Goal: Task Accomplishment & Management: Manage account settings

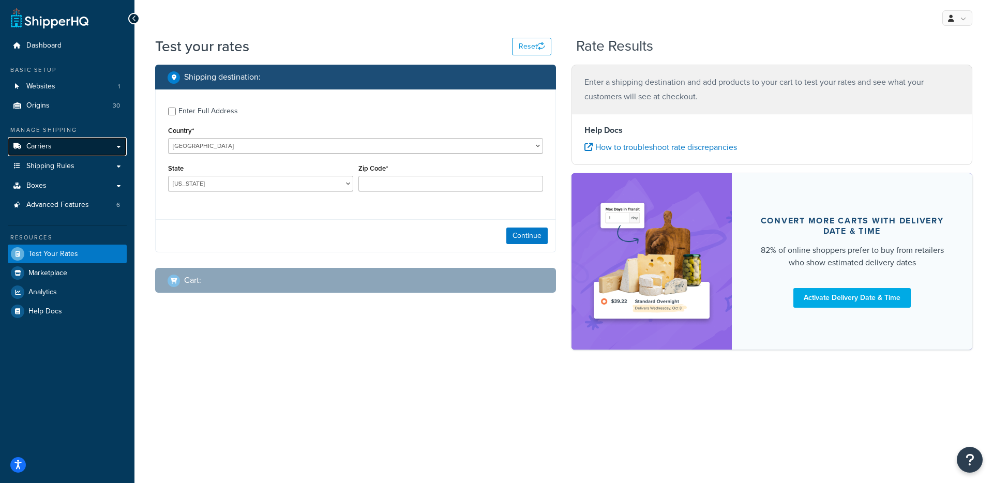
click at [41, 147] on span "Carriers" at bounding box center [38, 146] width 25 height 9
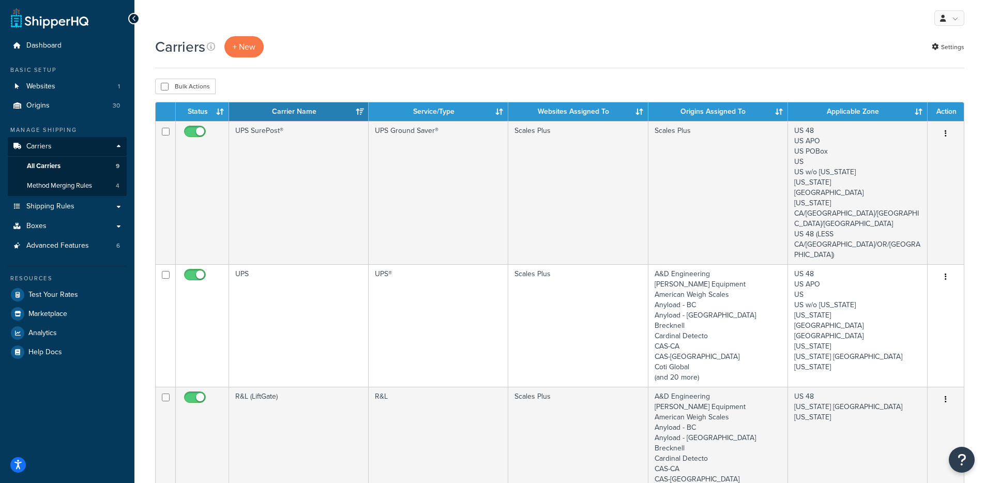
scroll to position [2, 0]
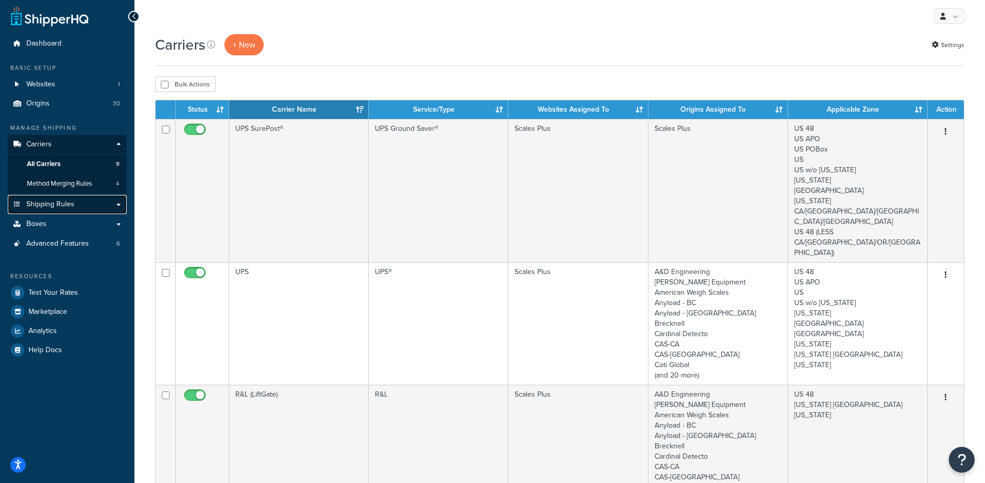
click at [64, 202] on span "Shipping Rules" at bounding box center [50, 204] width 48 height 9
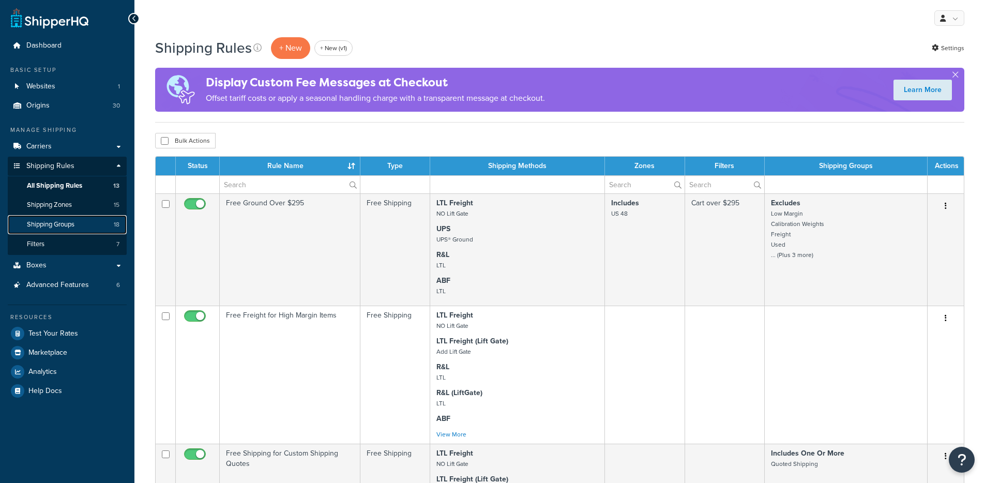
click at [92, 227] on link "Shipping Groups 18" at bounding box center [67, 224] width 119 height 19
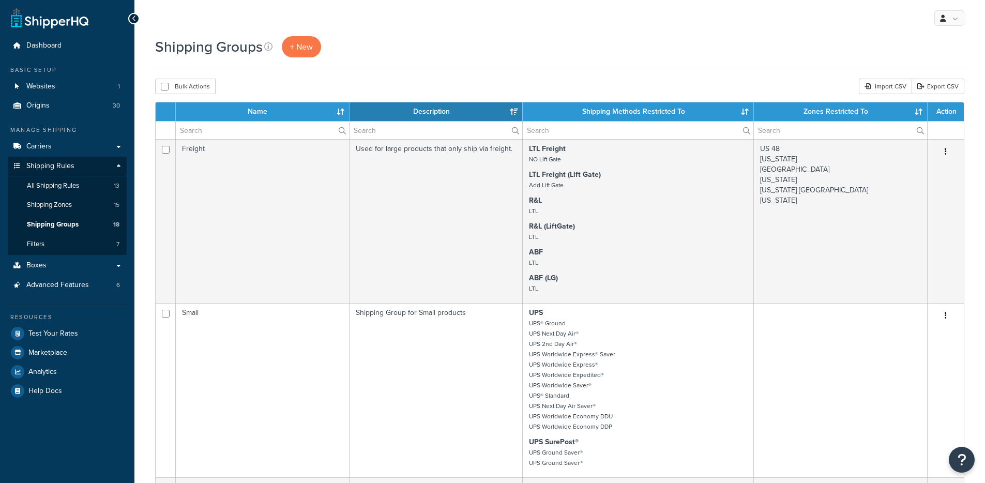
select select "15"
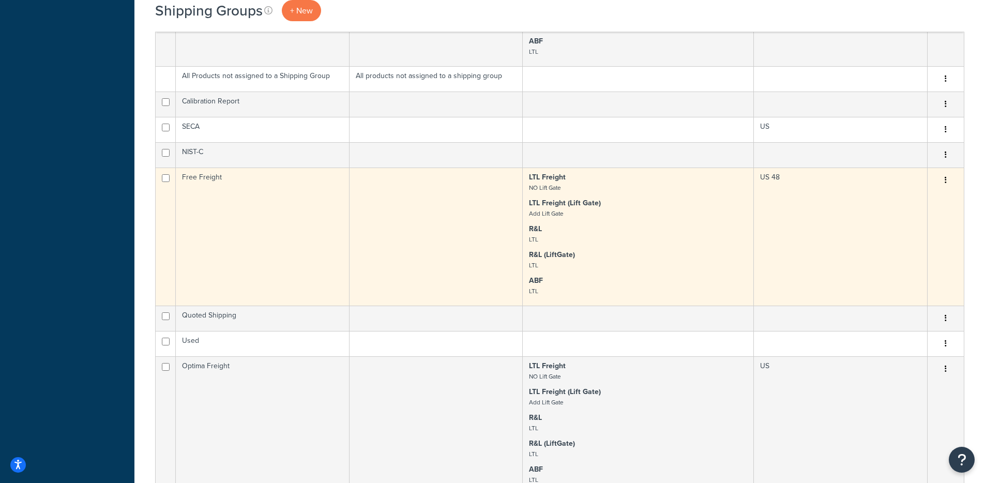
scroll to position [1201, 0]
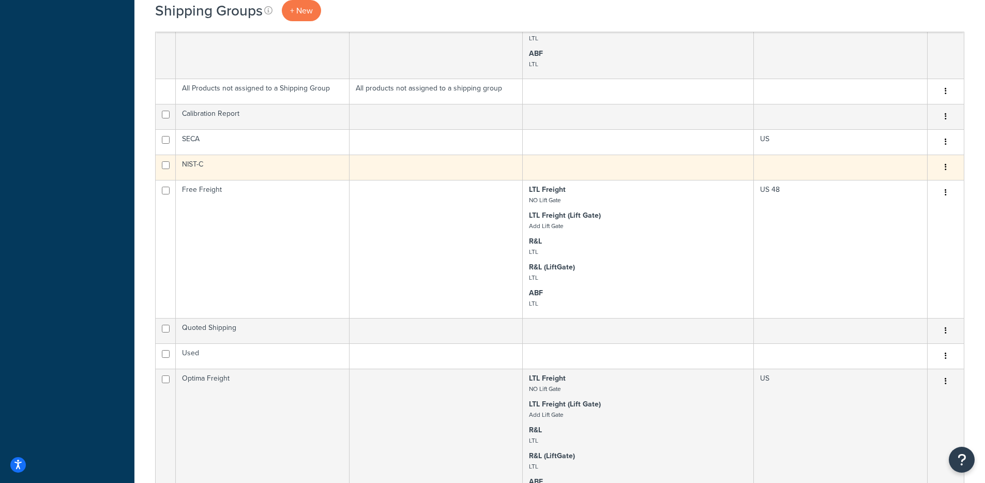
click at [350, 174] on td at bounding box center [437, 167] width 174 height 25
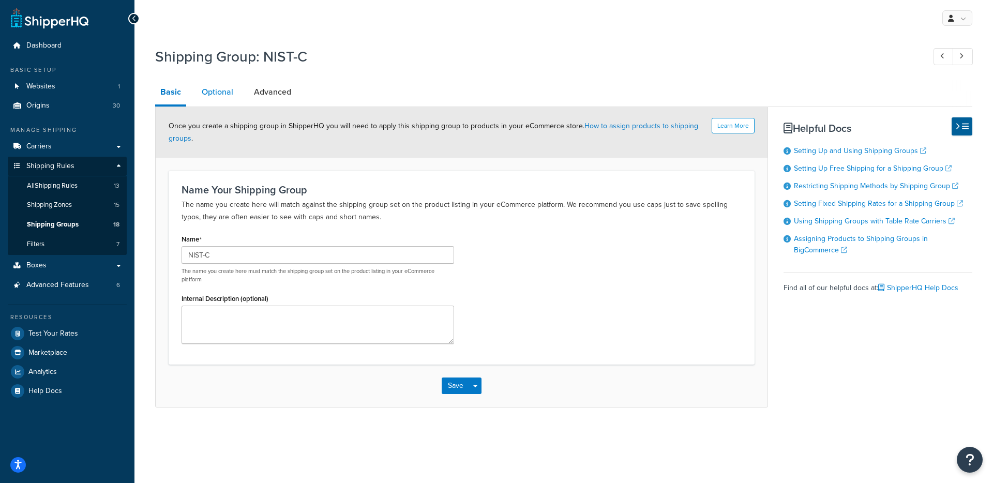
click at [227, 98] on link "Optional" at bounding box center [218, 92] width 42 height 25
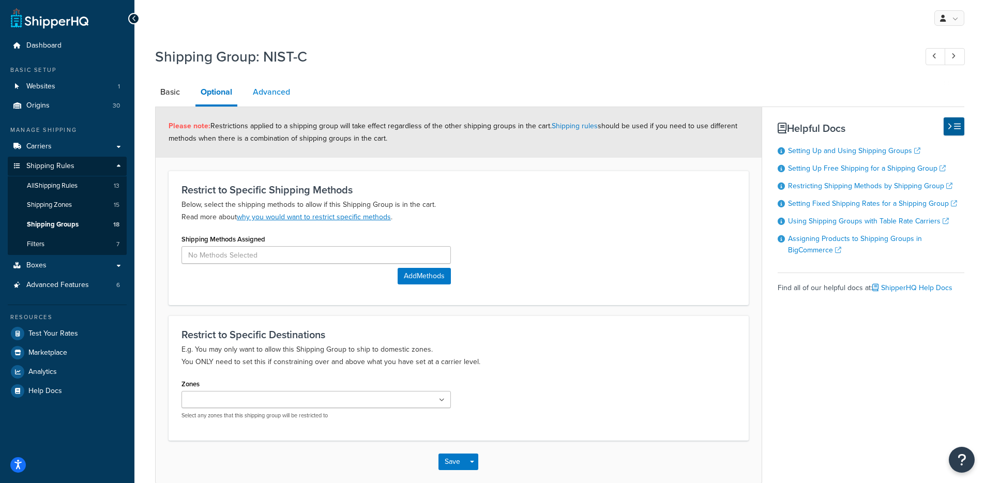
click at [267, 97] on link "Advanced" at bounding box center [272, 92] width 48 height 25
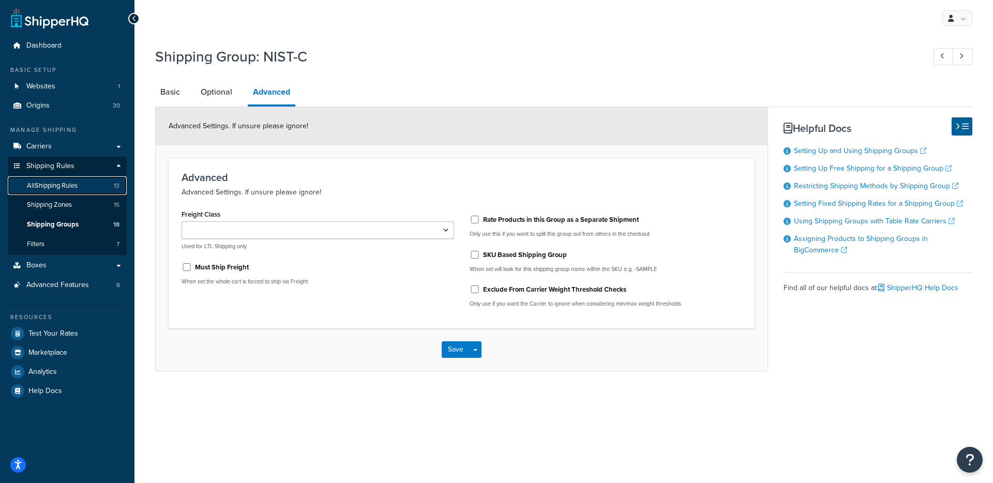
click at [74, 185] on span "All Shipping Rules" at bounding box center [52, 186] width 51 height 9
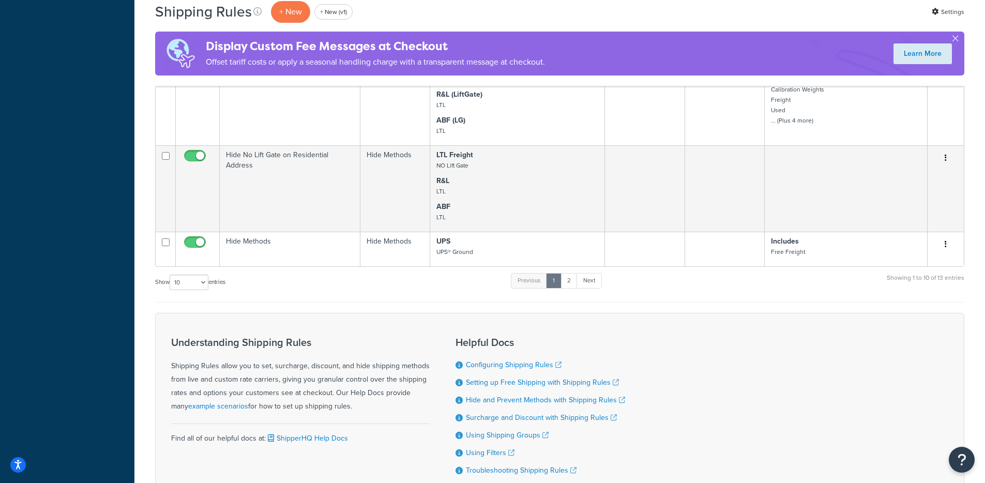
scroll to position [949, 0]
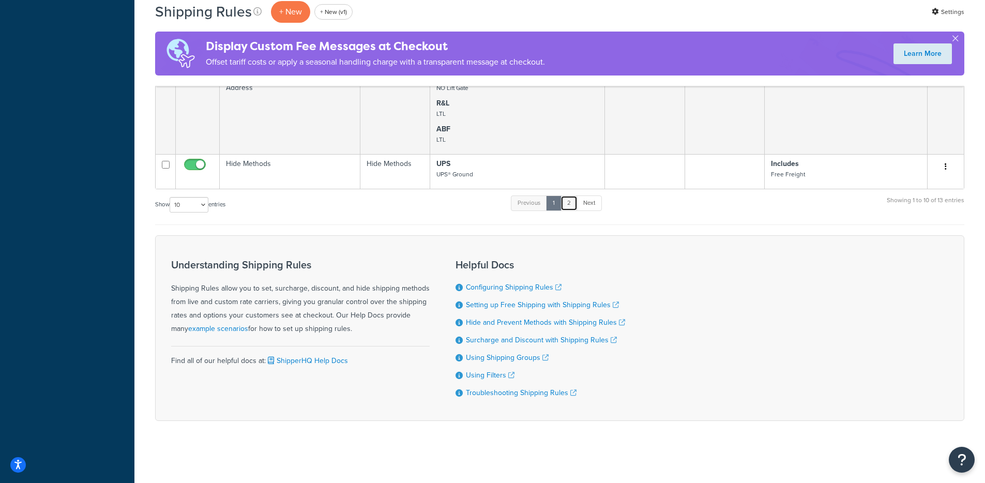
click at [572, 198] on link "2" at bounding box center [569, 204] width 17 height 16
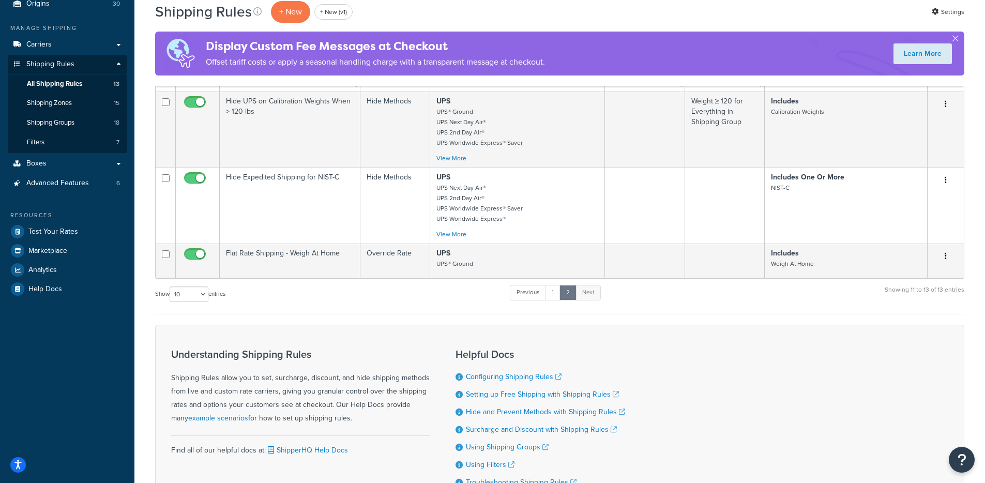
scroll to position [0, 0]
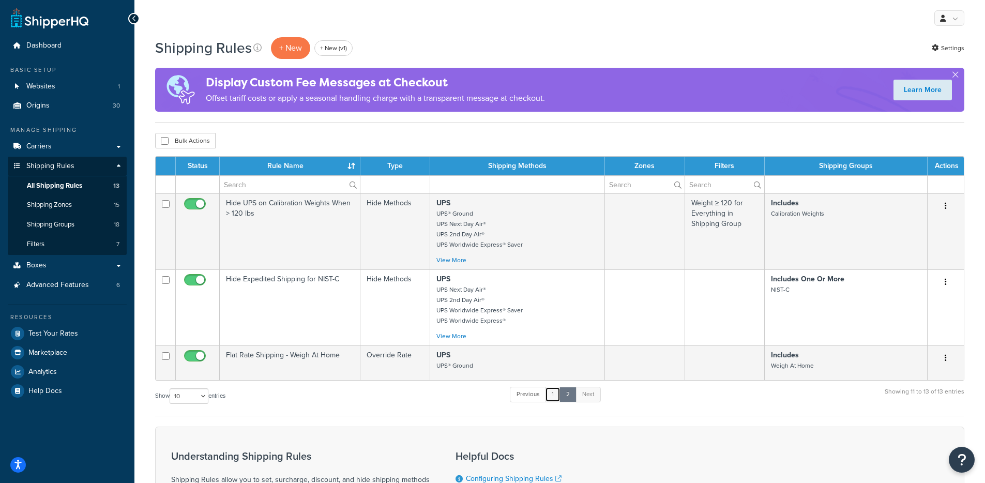
click at [554, 397] on link "1" at bounding box center [553, 395] width 16 height 16
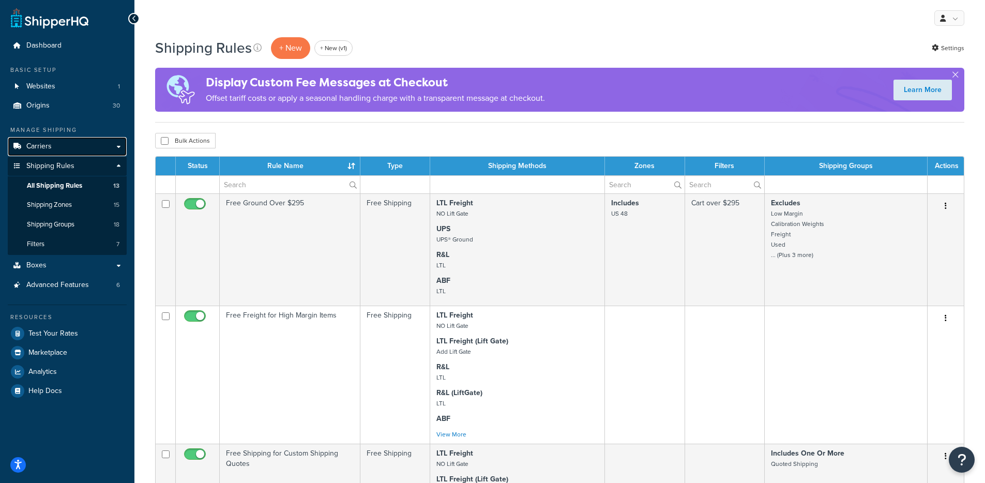
click at [78, 145] on link "Carriers" at bounding box center [67, 146] width 119 height 19
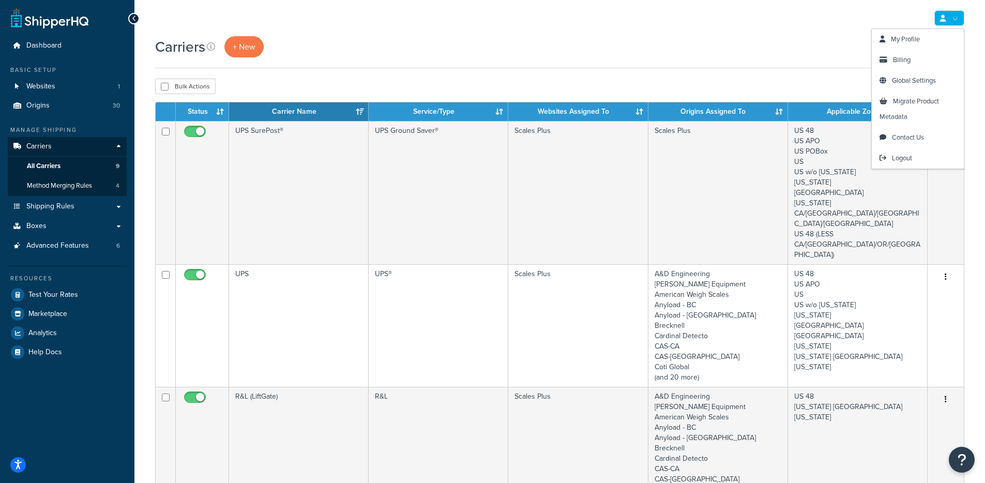
click at [951, 20] on link at bounding box center [950, 18] width 30 height 16
click at [672, 57] on div "Carriers + New Settings" at bounding box center [560, 46] width 810 height 21
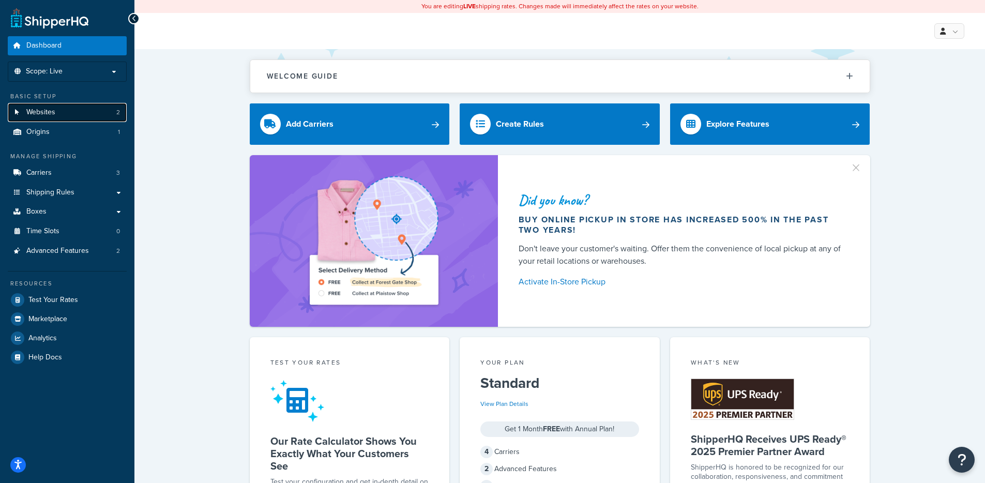
click at [77, 115] on link "Websites 2" at bounding box center [67, 112] width 119 height 19
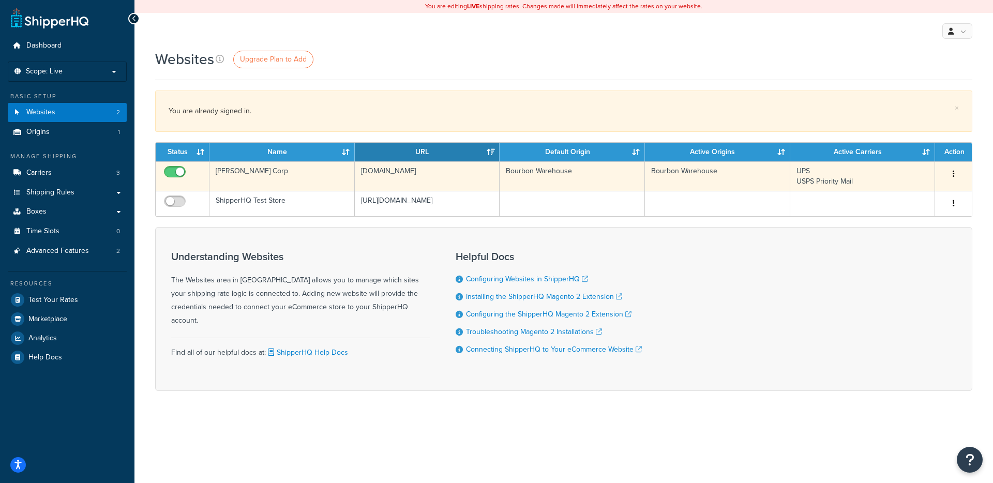
click at [379, 166] on td "[DOMAIN_NAME]" at bounding box center [427, 175] width 145 height 29
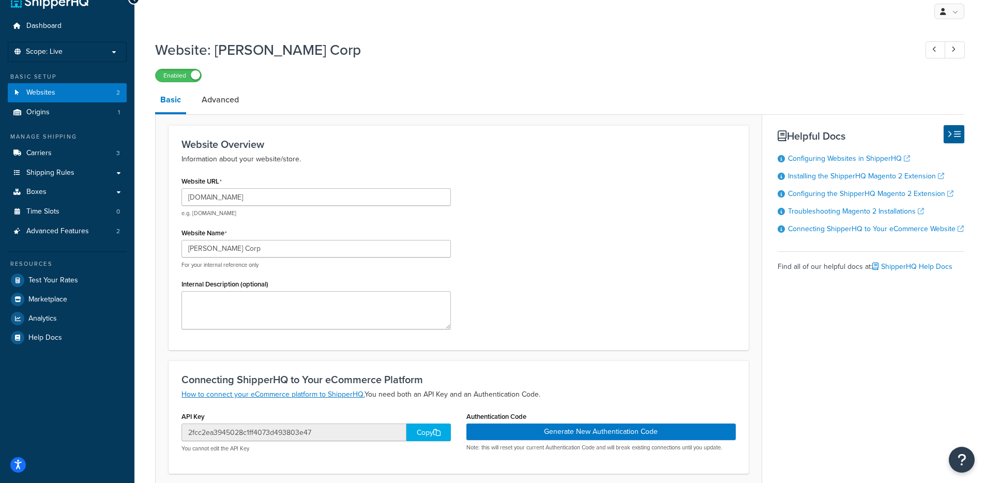
scroll to position [19, 0]
click at [555, 147] on h3 "Website Overview" at bounding box center [459, 144] width 555 height 11
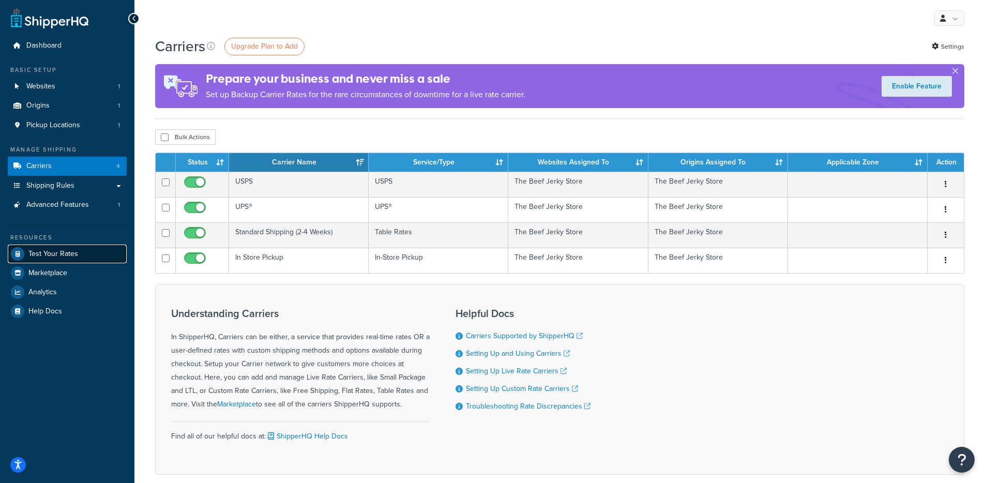
click at [62, 254] on span "Test Your Rates" at bounding box center [53, 254] width 50 height 9
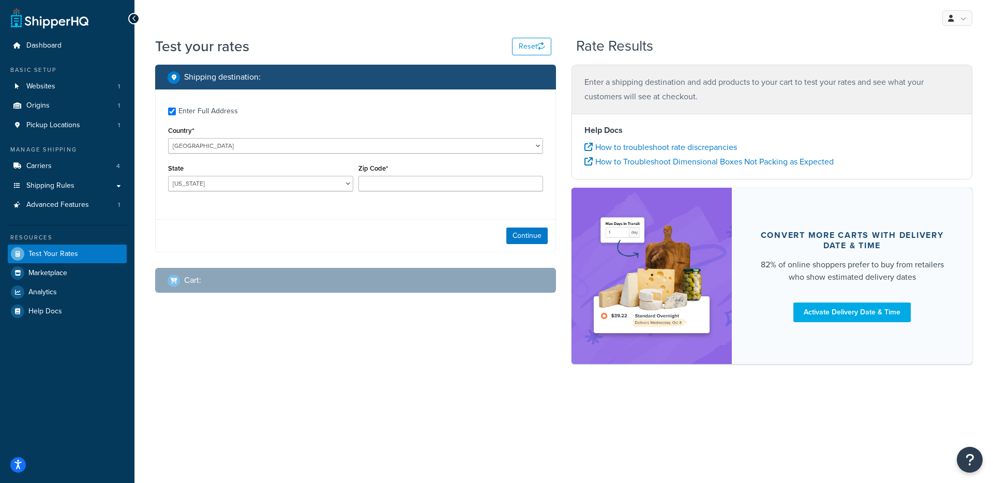
checkbox input "true"
type input "78759"
select select "[GEOGRAPHIC_DATA]"
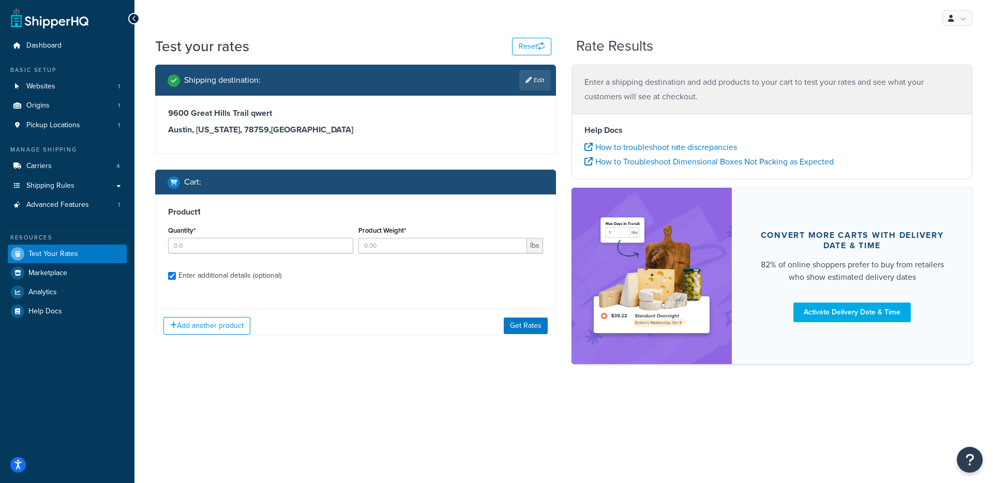
checkbox input "true"
type input "1"
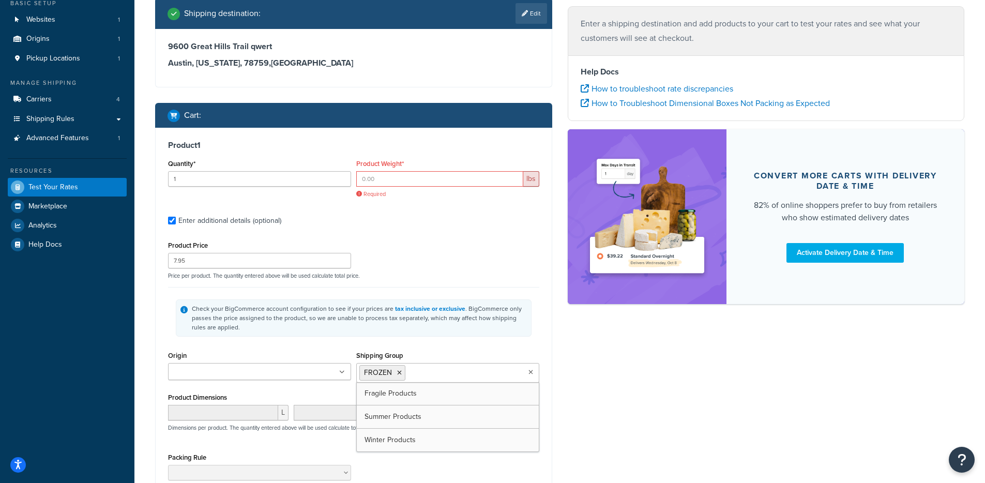
scroll to position [185, 0]
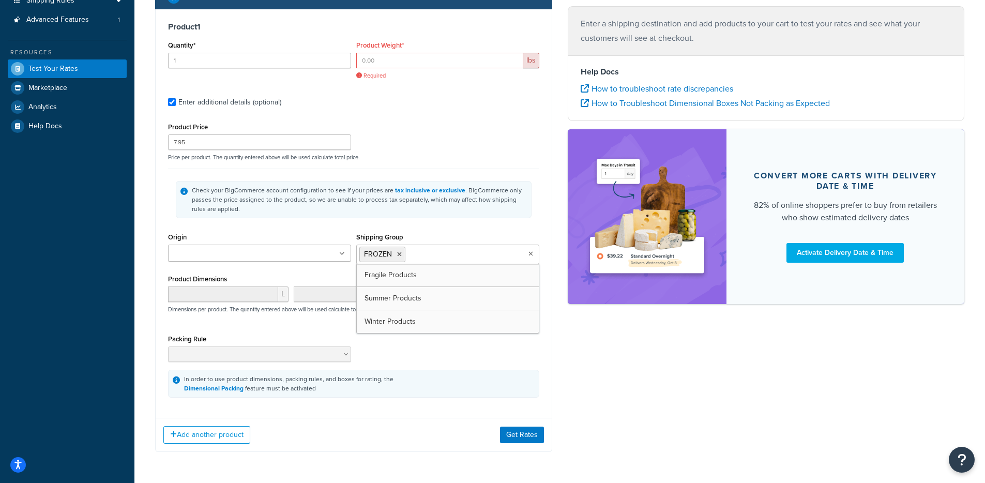
click at [499, 204] on div "Check your BigCommerce account configuration to see if your prices are tax incl…" at bounding box center [359, 200] width 335 height 28
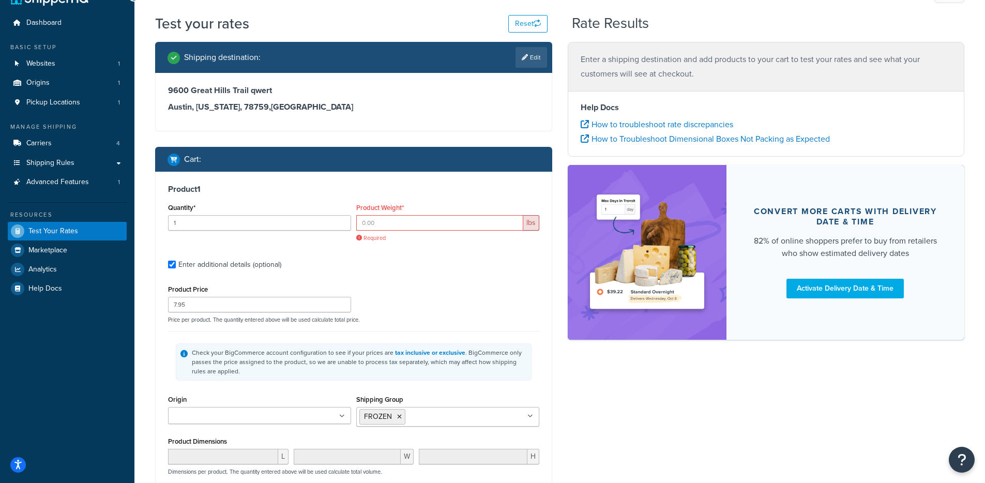
scroll to position [0, 0]
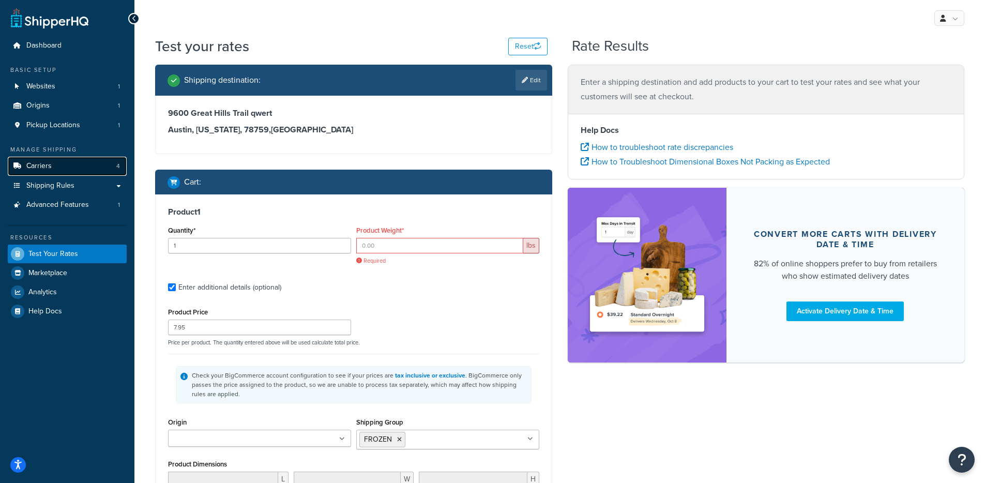
click at [100, 166] on link "Carriers 4" at bounding box center [67, 166] width 119 height 19
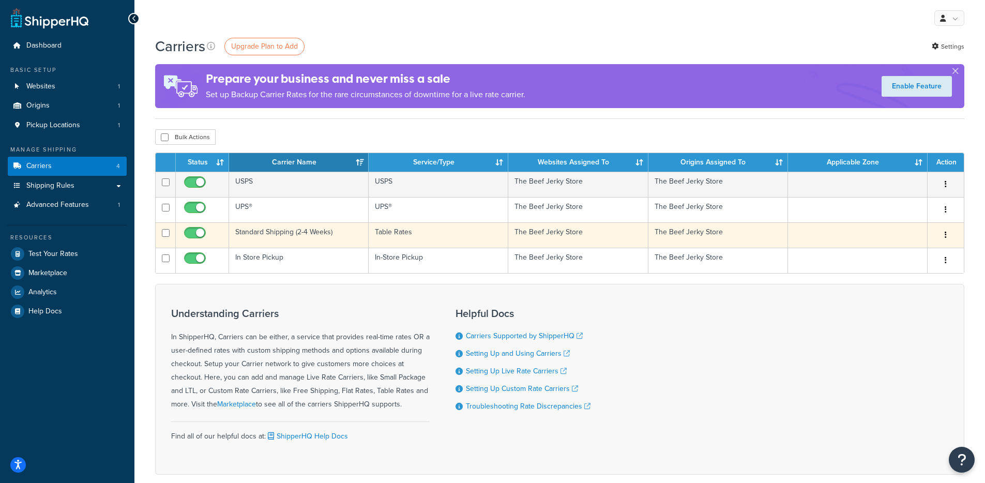
click at [471, 236] on td "Table Rates" at bounding box center [439, 234] width 140 height 25
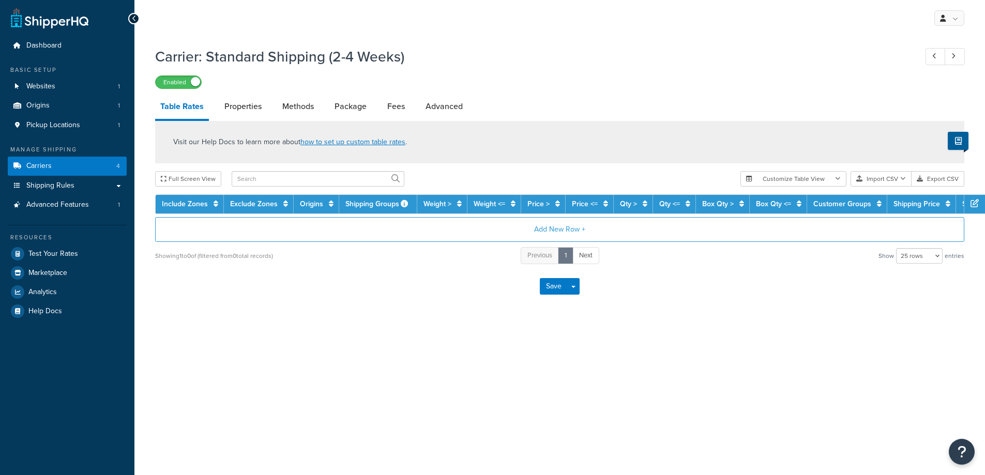
select select "25"
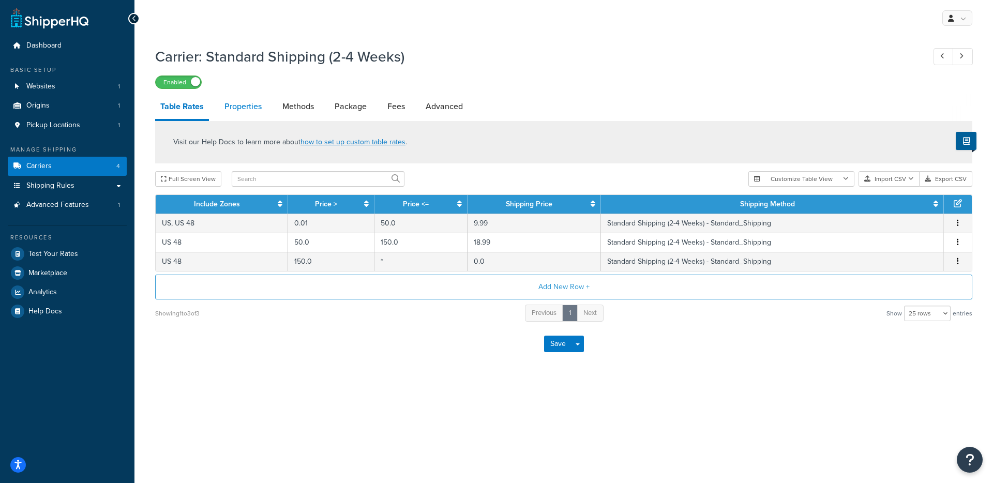
click at [234, 108] on link "Properties" at bounding box center [243, 106] width 48 height 25
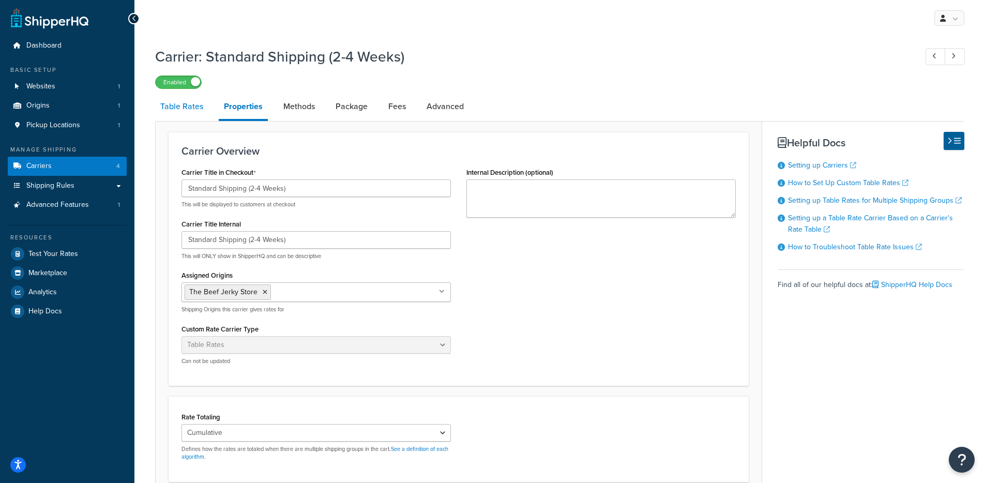
click at [171, 113] on link "Table Rates" at bounding box center [181, 106] width 53 height 25
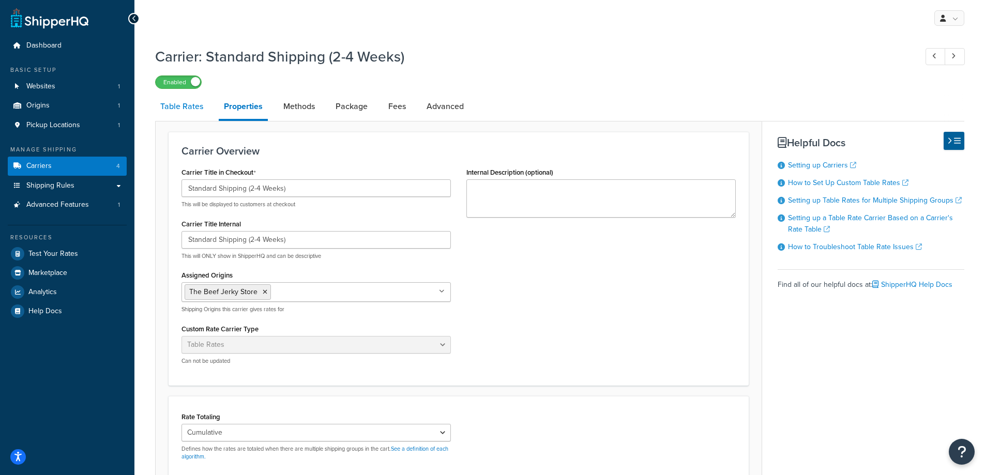
select select "25"
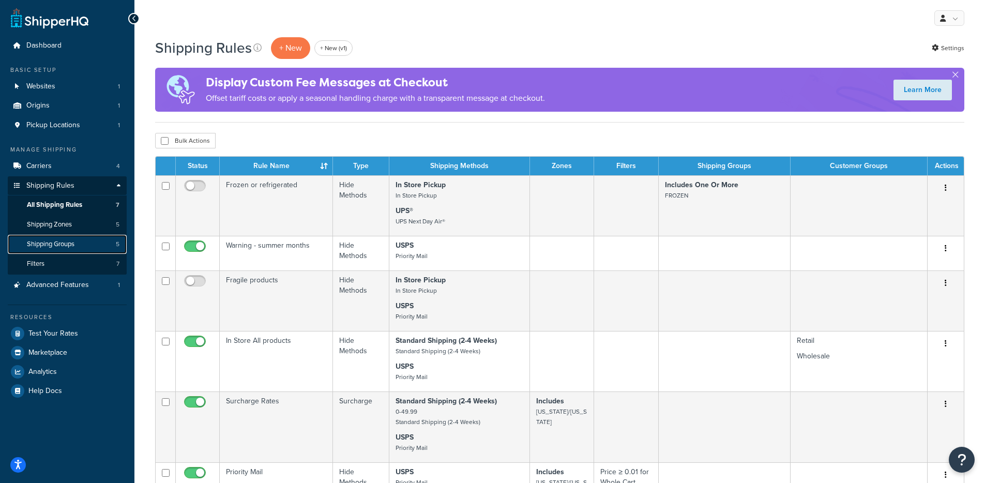
click at [81, 240] on link "Shipping Groups 5" at bounding box center [67, 244] width 119 height 19
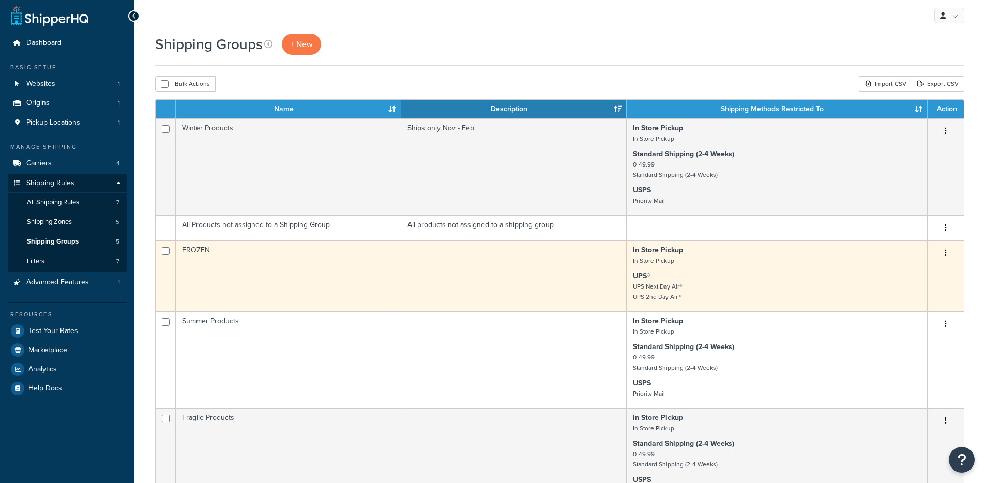
scroll to position [17, 0]
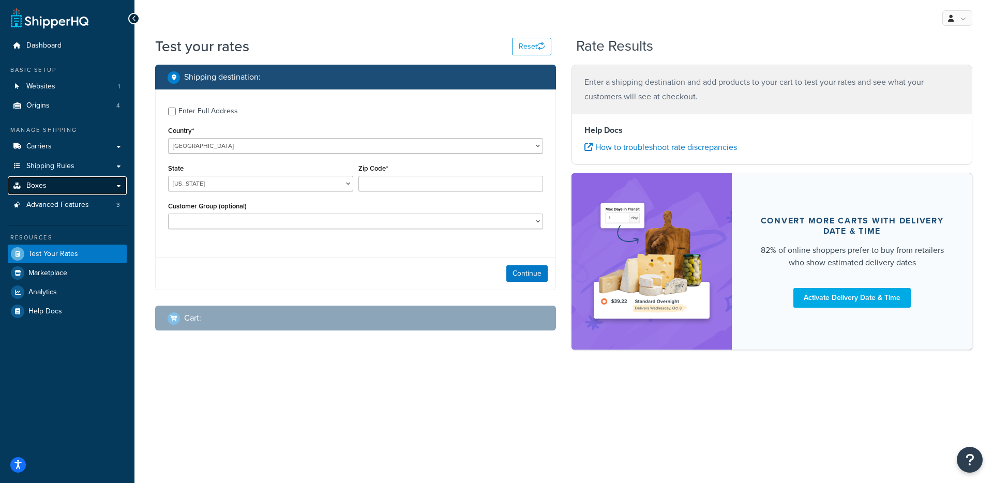
click at [65, 188] on link "Boxes" at bounding box center [67, 185] width 119 height 19
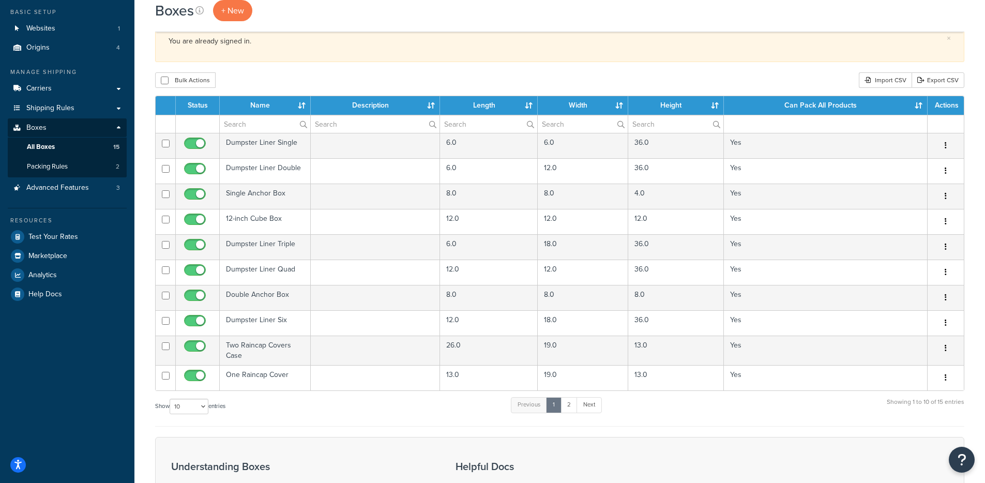
scroll to position [194, 0]
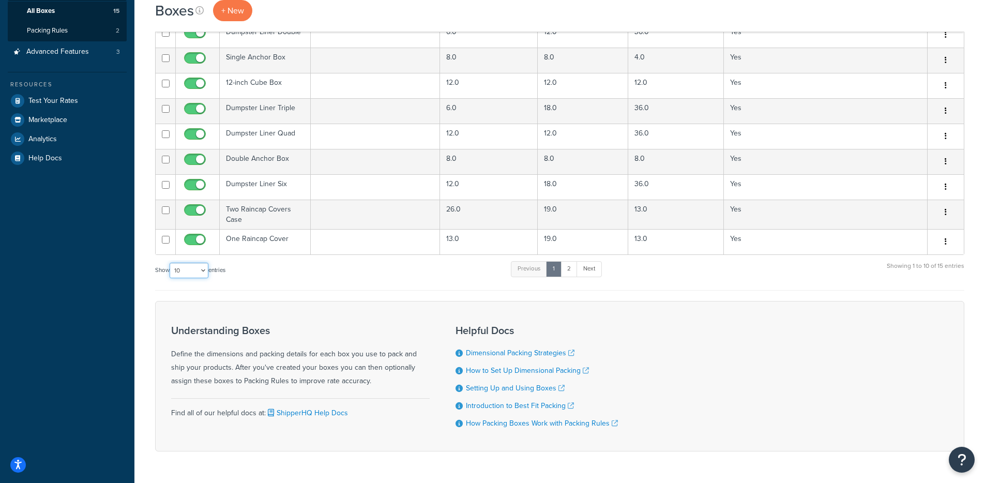
click at [175, 275] on select "10 15 25 50 100 1000" at bounding box center [189, 271] width 39 height 16
select select "50"
click at [171, 263] on select "10 15 25 50 100 1000" at bounding box center [189, 271] width 39 height 16
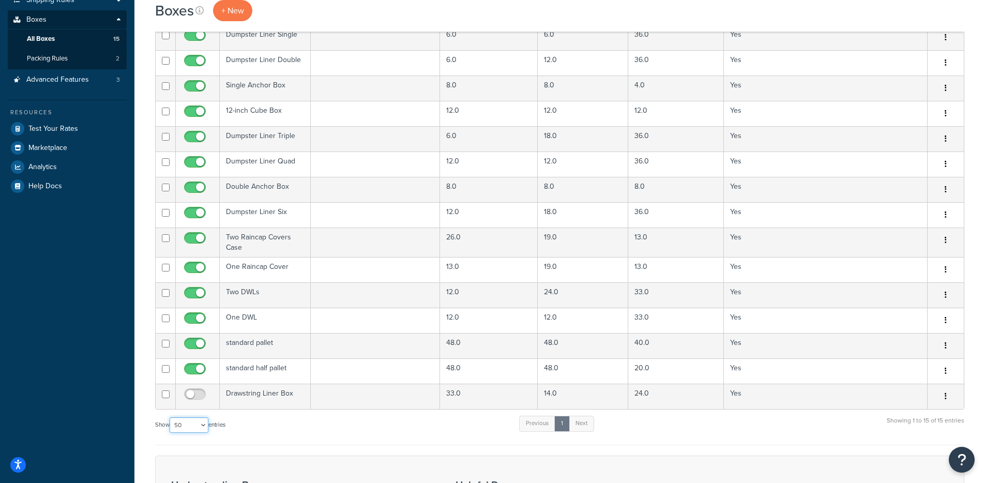
scroll to position [0, 0]
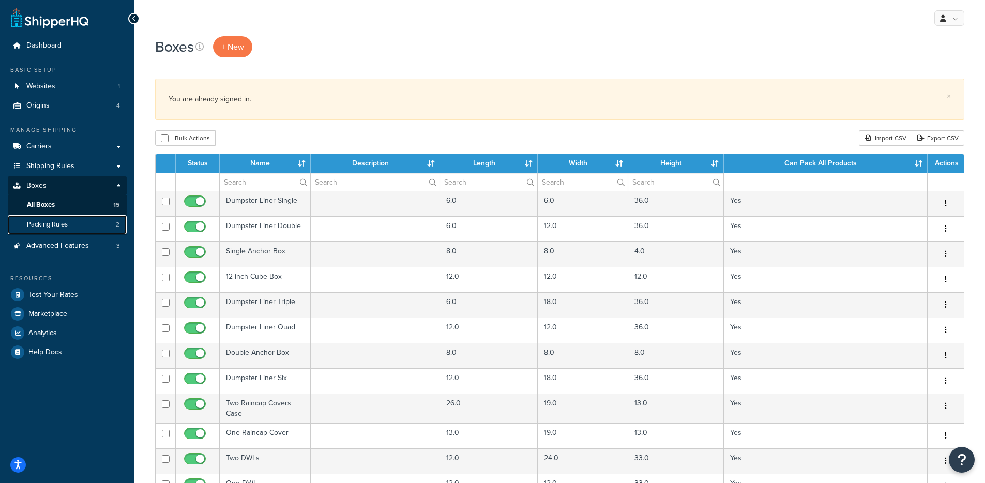
click at [86, 223] on link "Packing Rules 2" at bounding box center [67, 224] width 119 height 19
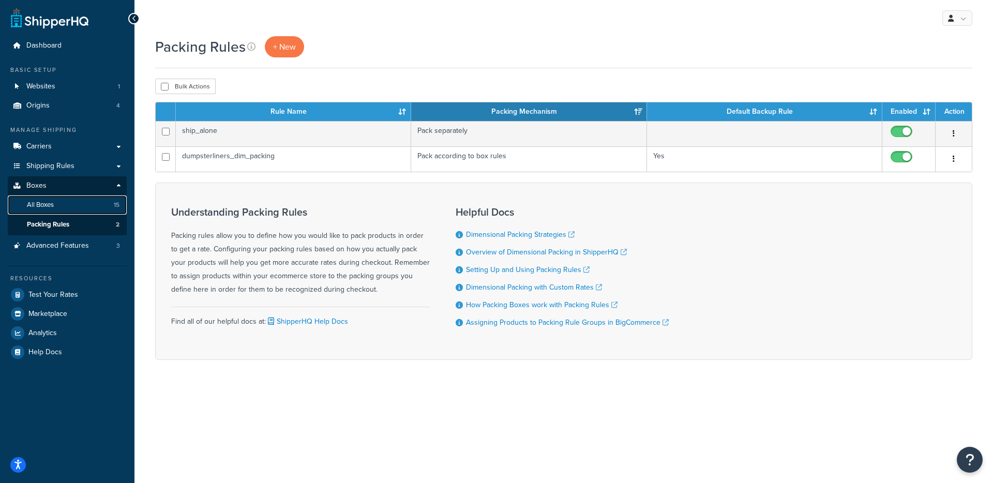
click at [56, 207] on link "All Boxes 15" at bounding box center [67, 205] width 119 height 19
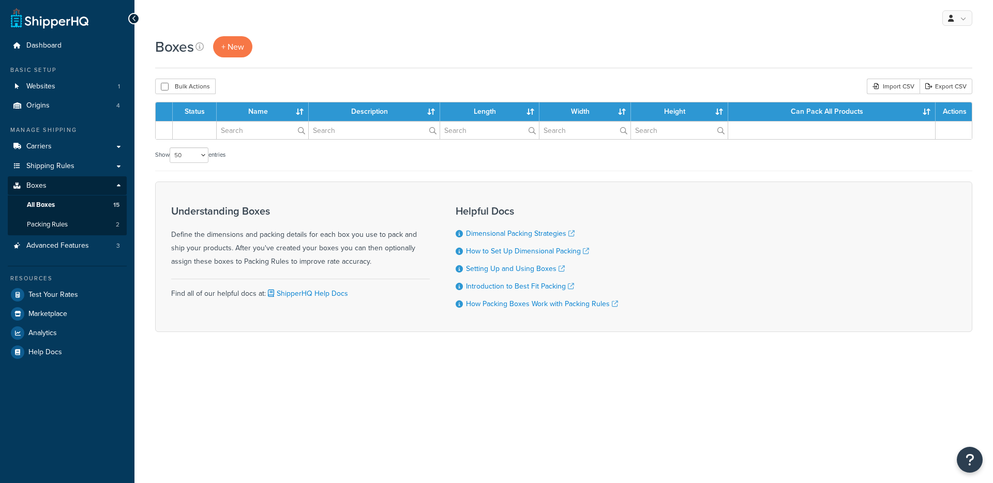
select select "50"
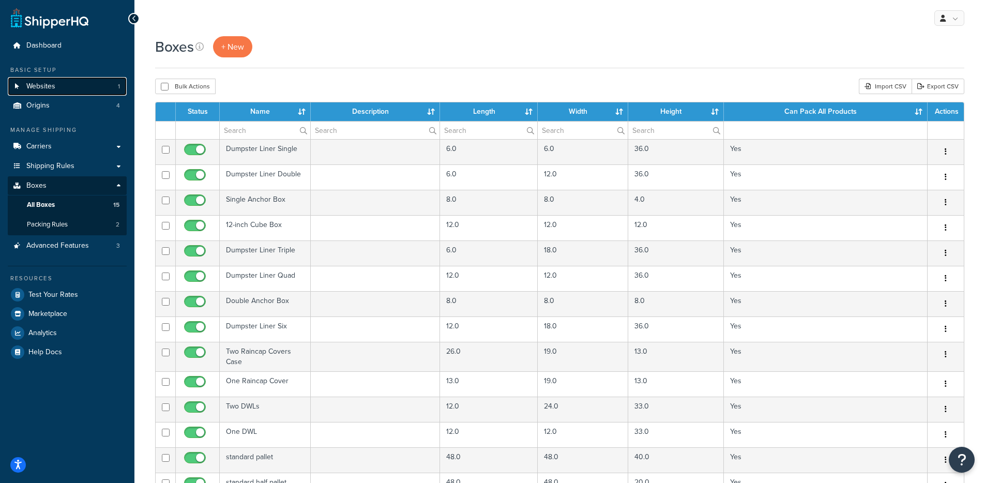
click at [57, 91] on link "Websites 1" at bounding box center [67, 86] width 119 height 19
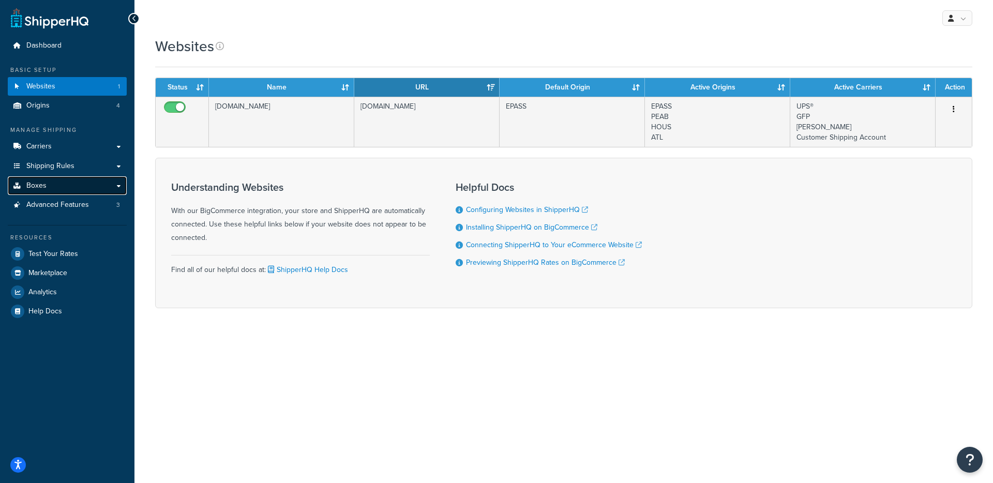
click at [79, 185] on link "Boxes" at bounding box center [67, 185] width 119 height 19
click at [92, 206] on link "Advanced Features 3" at bounding box center [67, 205] width 119 height 19
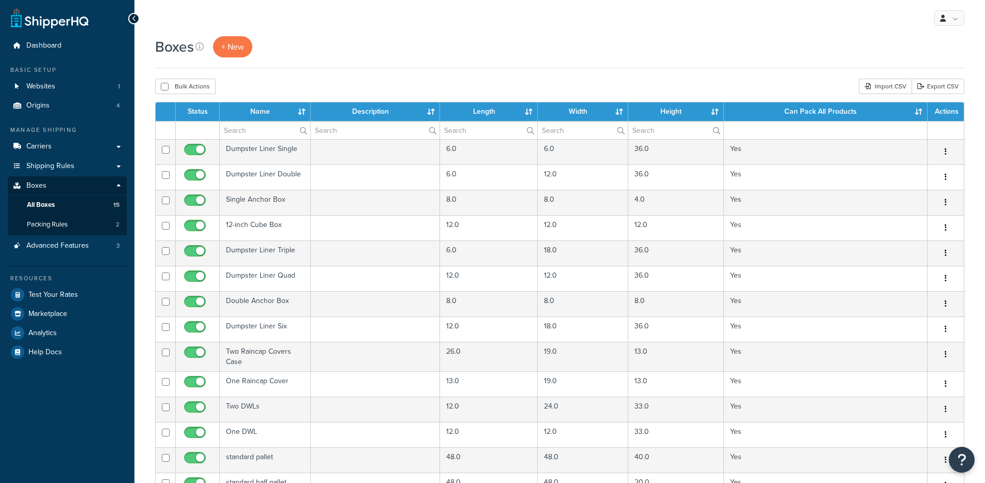
select select "50"
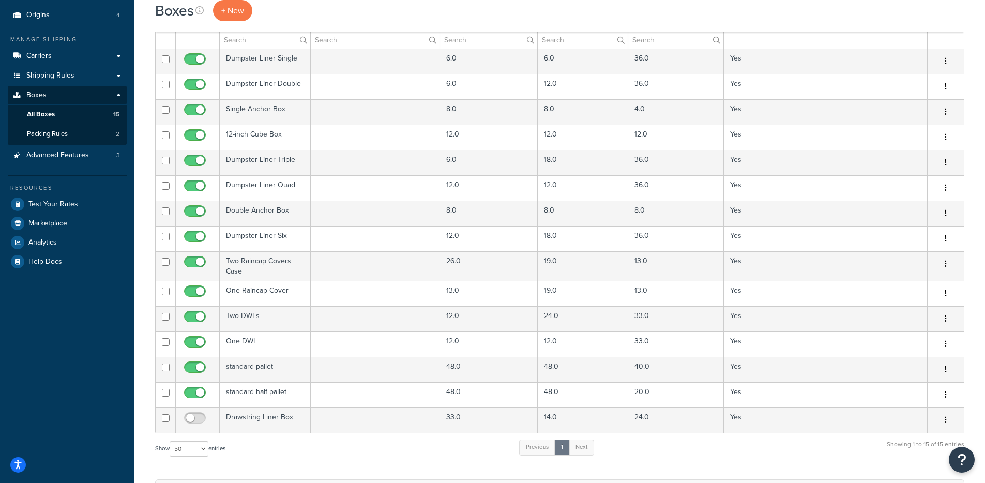
scroll to position [65, 0]
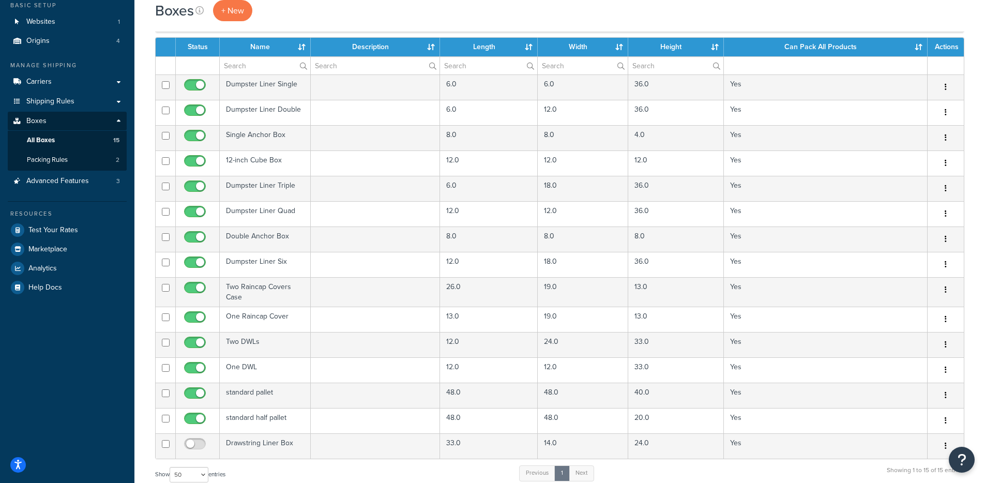
click at [712, 47] on th "Height" at bounding box center [677, 47] width 96 height 19
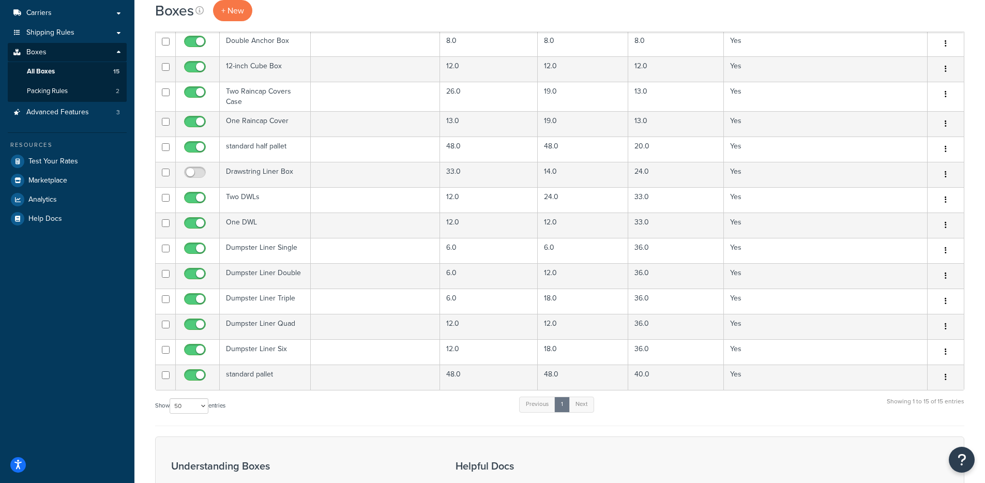
scroll to position [135, 0]
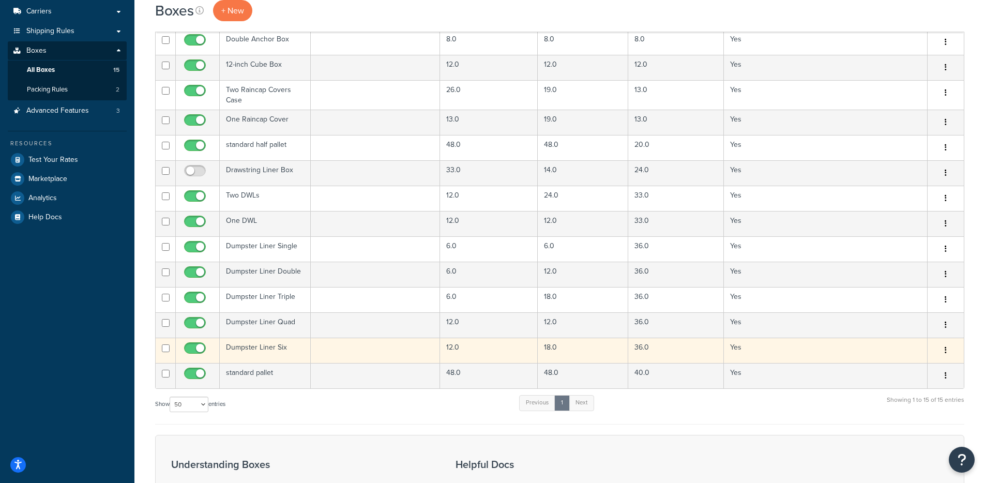
click at [417, 352] on td at bounding box center [376, 350] width 130 height 25
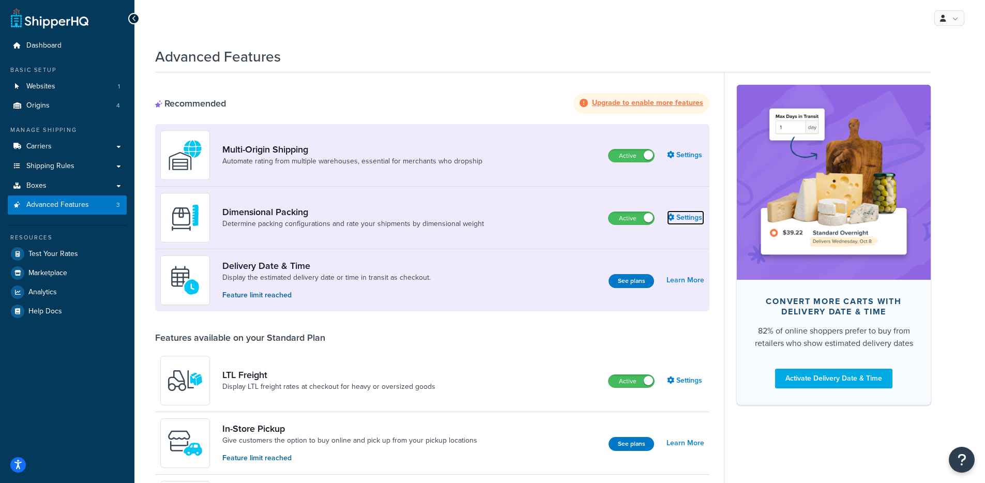
click at [690, 218] on link "Settings" at bounding box center [685, 218] width 37 height 14
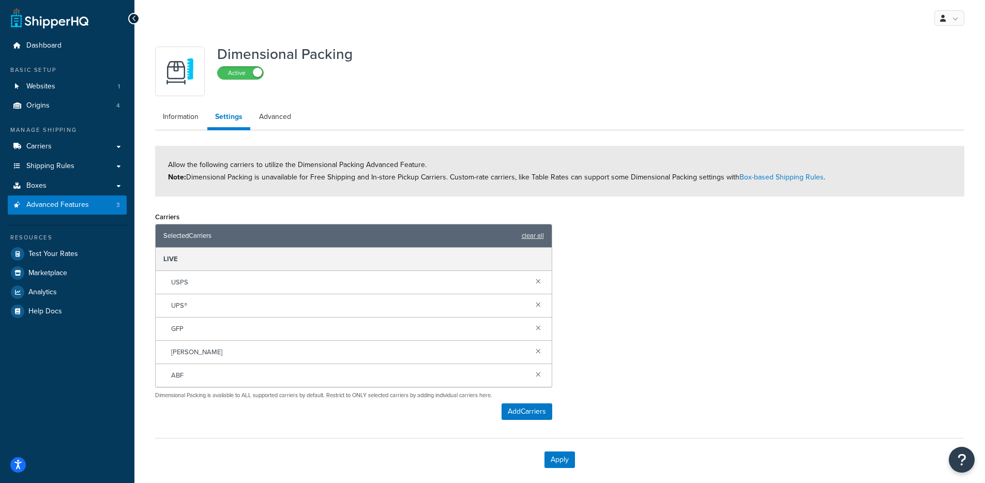
click at [276, 128] on ul "Information Settings Advanced" at bounding box center [560, 119] width 810 height 24
click at [277, 124] on link "Advanced" at bounding box center [275, 117] width 48 height 21
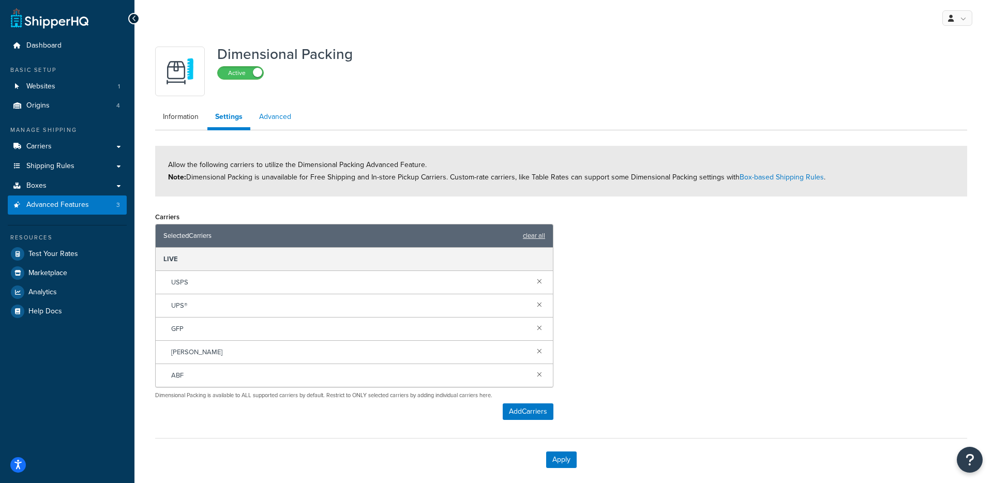
select select "false"
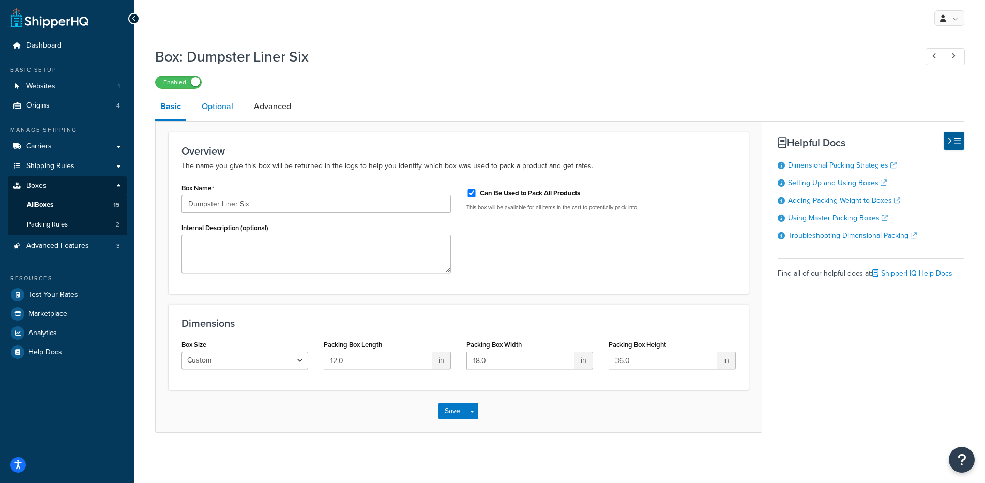
drag, startPoint x: 219, startPoint y: 110, endPoint x: 237, endPoint y: 111, distance: 18.7
click at [219, 110] on link "Optional" at bounding box center [218, 106] width 42 height 25
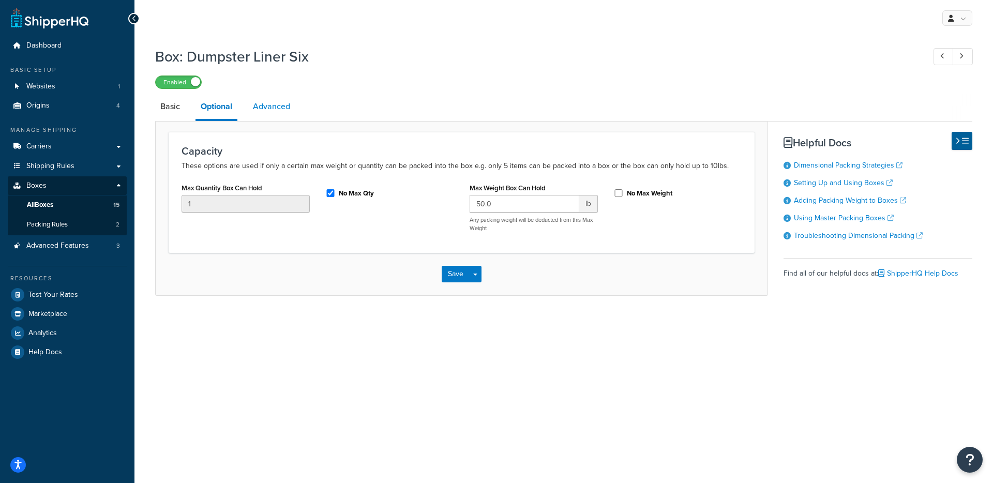
click at [271, 116] on link "Advanced" at bounding box center [272, 106] width 48 height 25
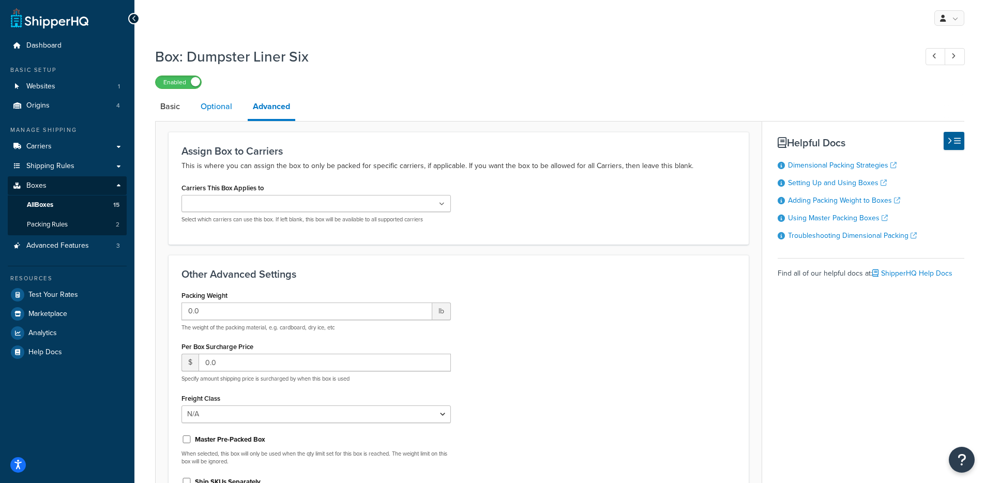
click at [227, 113] on link "Optional" at bounding box center [217, 106] width 42 height 25
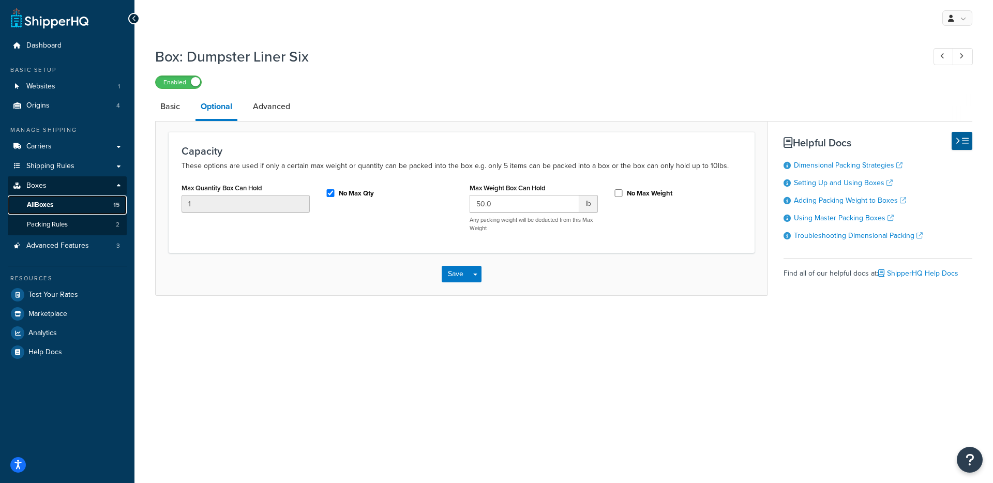
click at [69, 204] on link "All Boxes 15" at bounding box center [67, 205] width 119 height 19
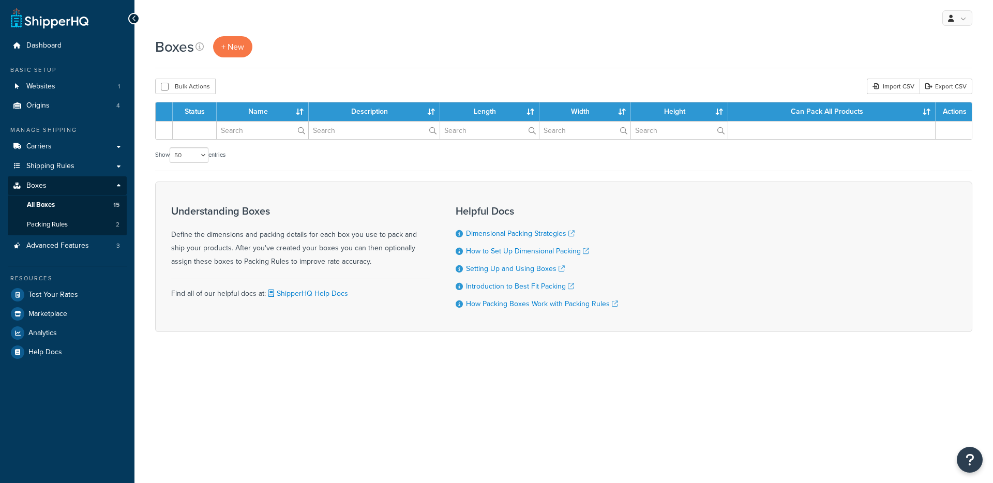
select select "50"
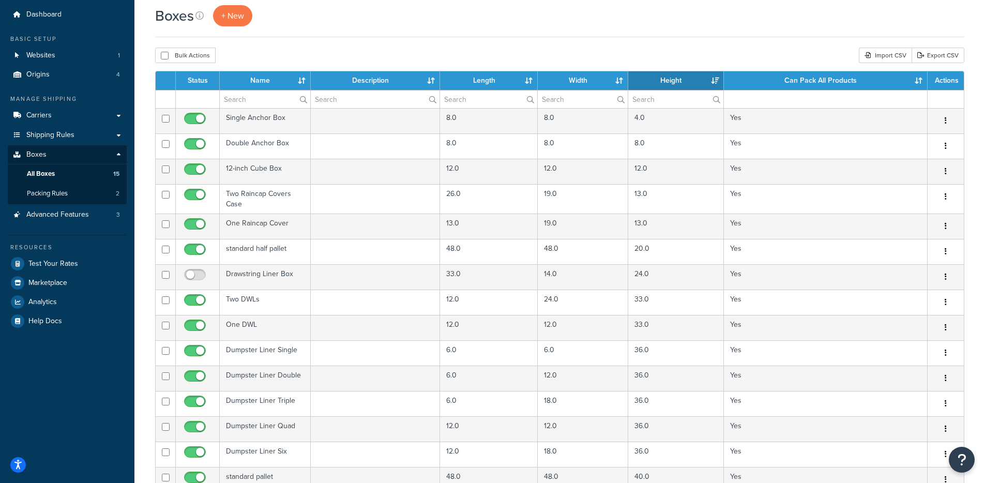
scroll to position [302, 0]
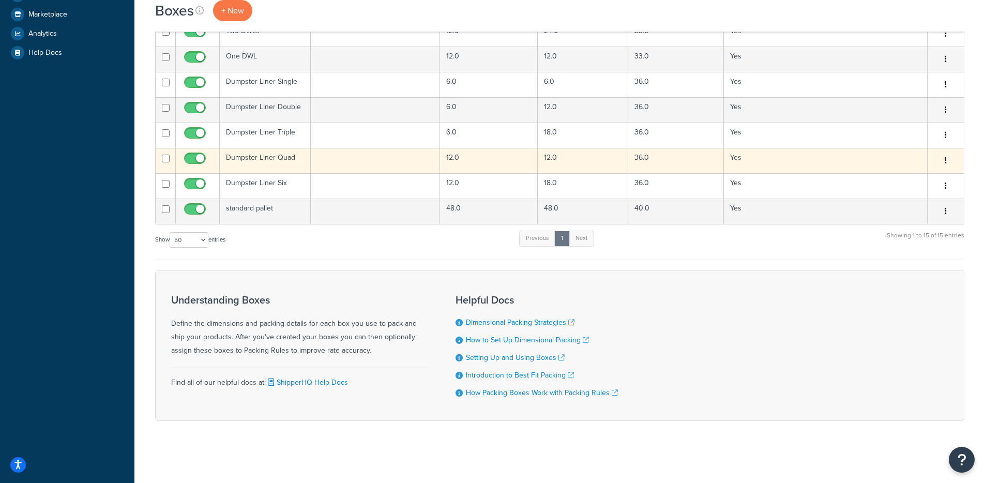
click at [371, 148] on td at bounding box center [376, 160] width 130 height 25
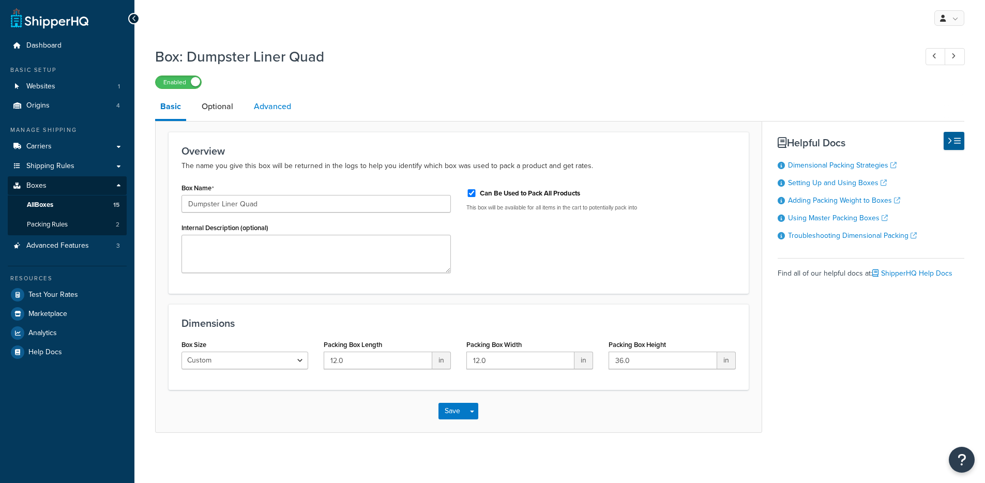
click at [264, 104] on link "Advanced" at bounding box center [273, 106] width 48 height 25
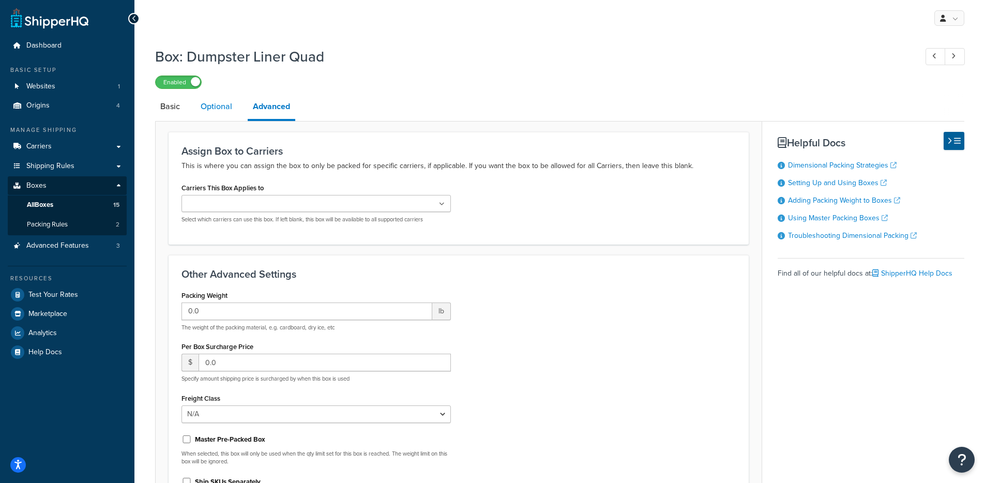
click at [218, 110] on link "Optional" at bounding box center [217, 106] width 42 height 25
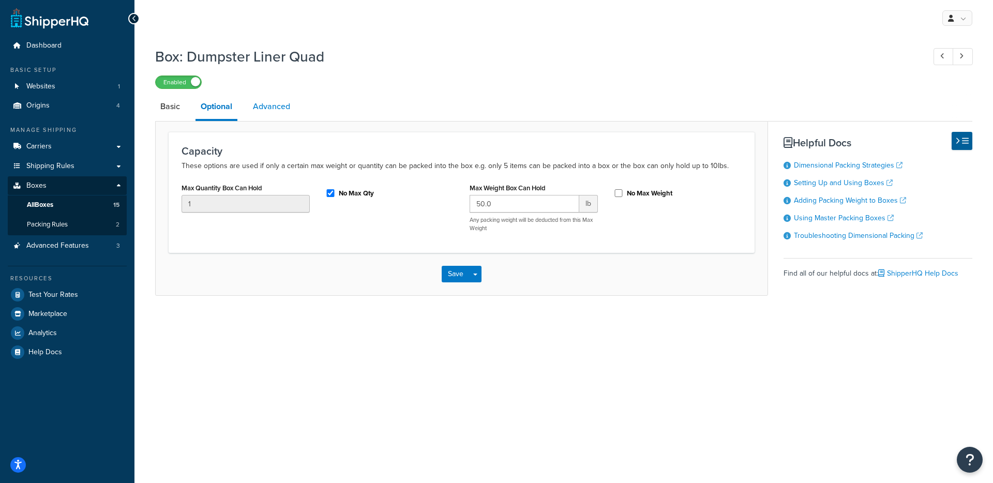
click at [262, 113] on link "Advanced" at bounding box center [272, 106] width 48 height 25
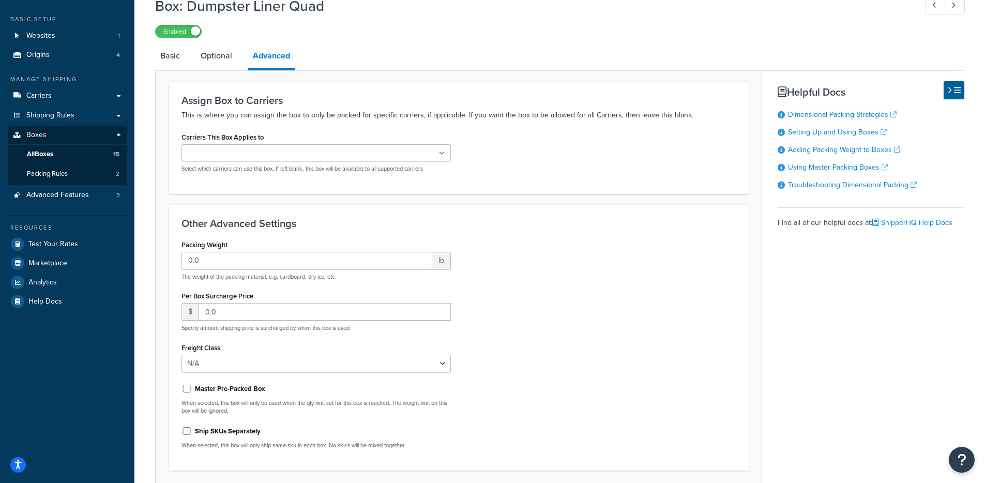
scroll to position [23, 0]
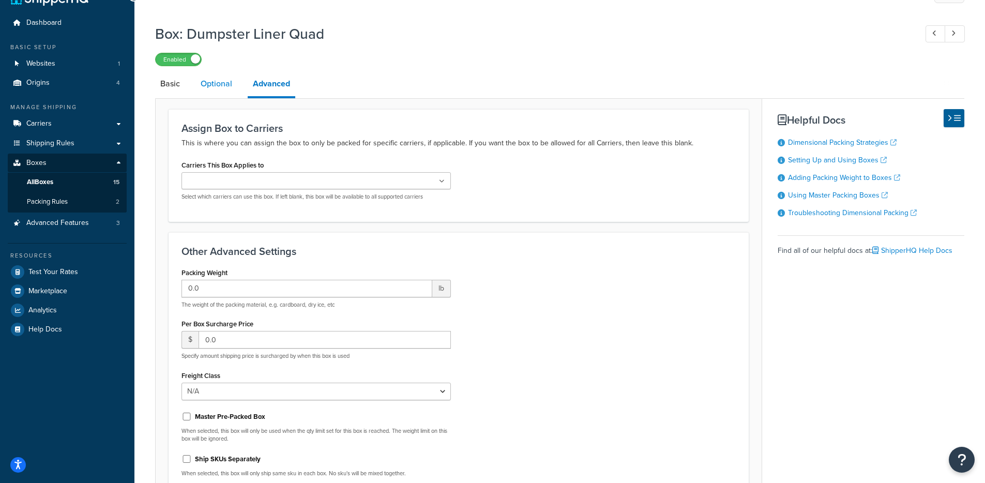
drag, startPoint x: 220, startPoint y: 107, endPoint x: 220, endPoint y: 96, distance: 10.3
click at [219, 106] on div "Assign Box to Carriers This is where you can assign the box to only be packed f…" at bounding box center [458, 319] width 607 height 443
click at [219, 94] on link "Optional" at bounding box center [217, 83] width 42 height 25
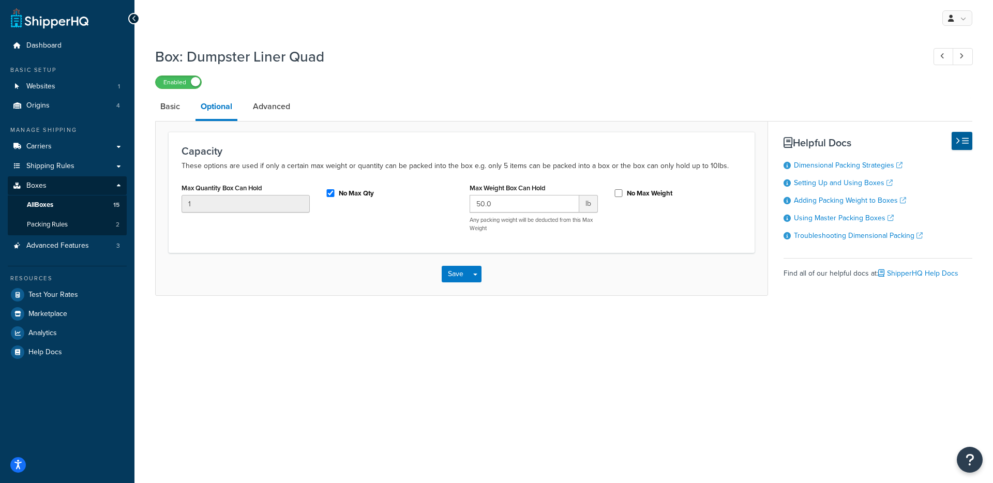
click at [176, 93] on div "Box: Dumpster Liner Quad Enabled Basic Optional Advanced Capacity These options…" at bounding box center [563, 172] width 817 height 263
click at [169, 94] on link "Basic" at bounding box center [170, 106] width 30 height 25
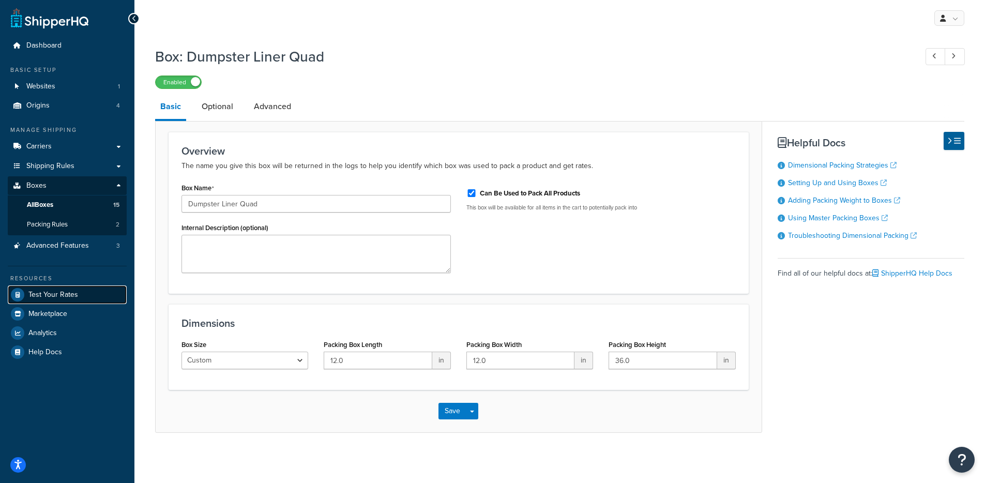
click at [47, 296] on span "Test Your Rates" at bounding box center [53, 295] width 50 height 9
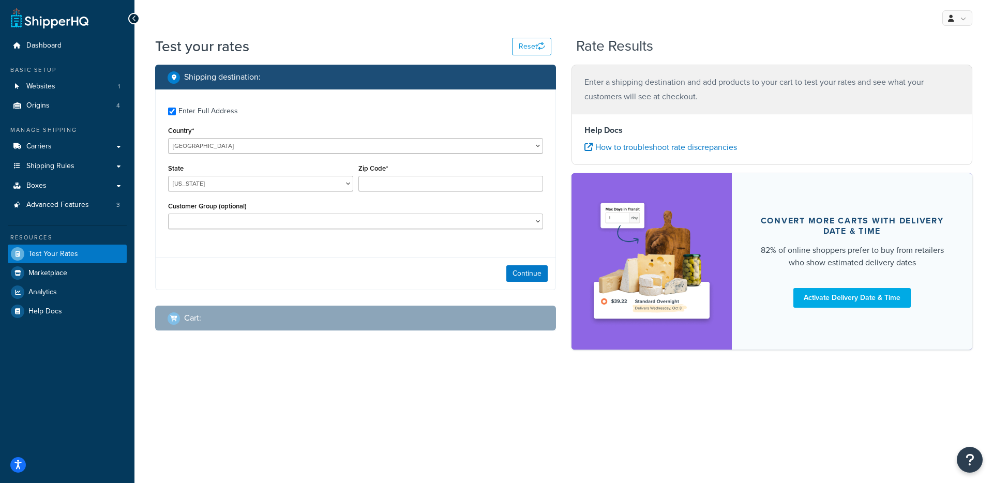
checkbox input "true"
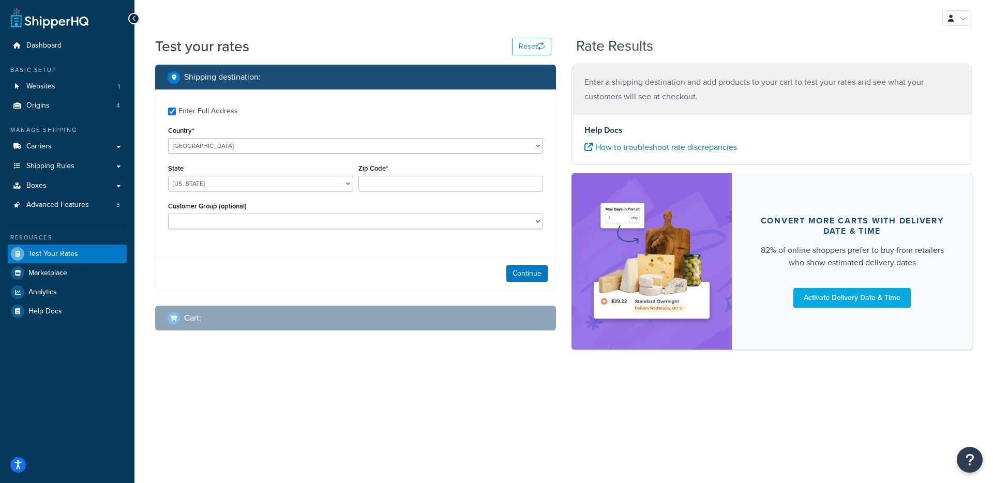
type input "75630"
select select "TX"
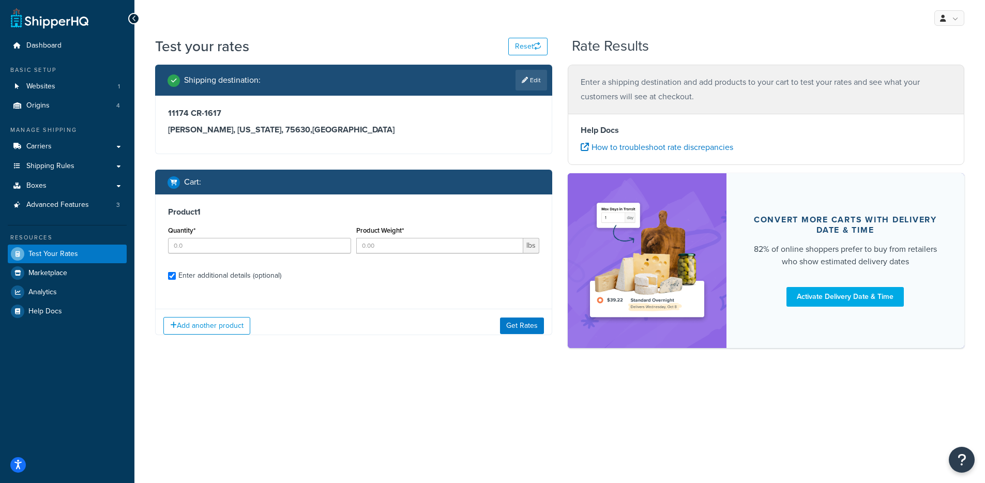
checkbox input "true"
type input "10"
type input "7.1"
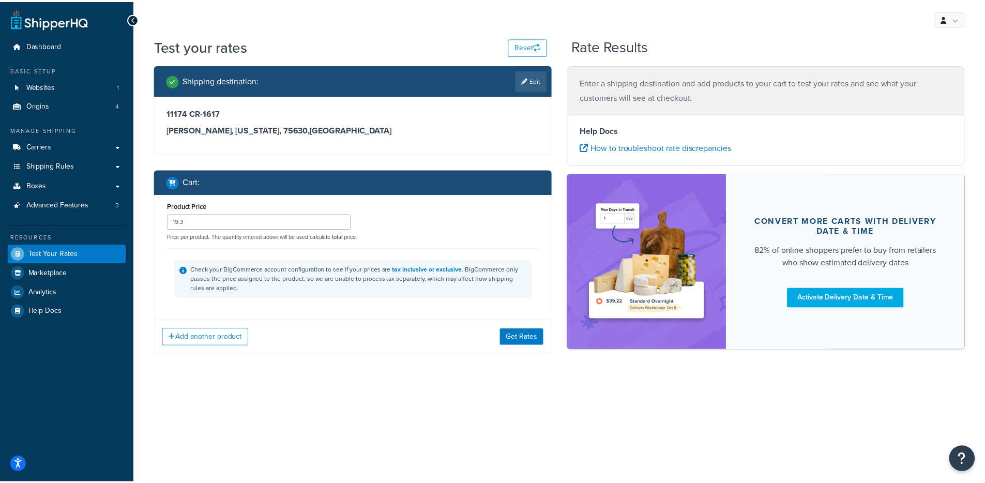
scroll to position [92, 0]
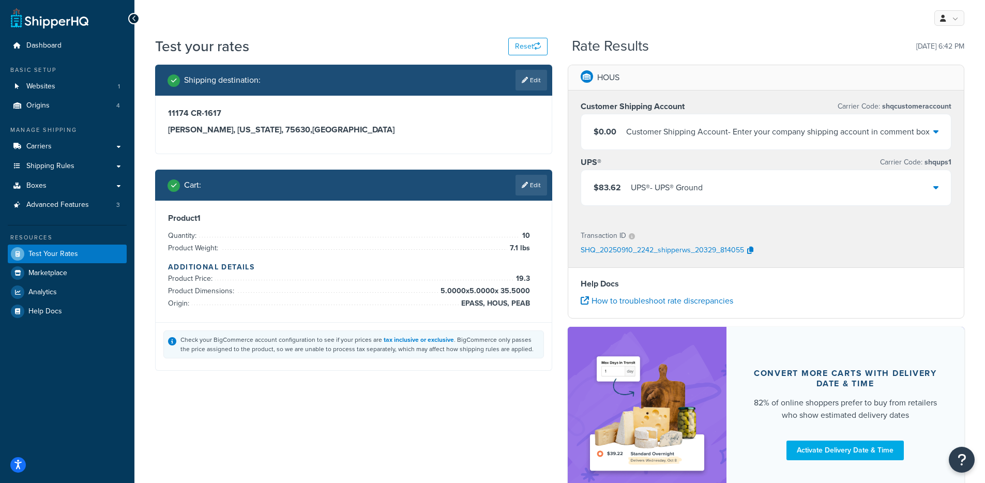
click at [689, 198] on div "$83.62 UPS® - UPS® Ground" at bounding box center [766, 187] width 370 height 35
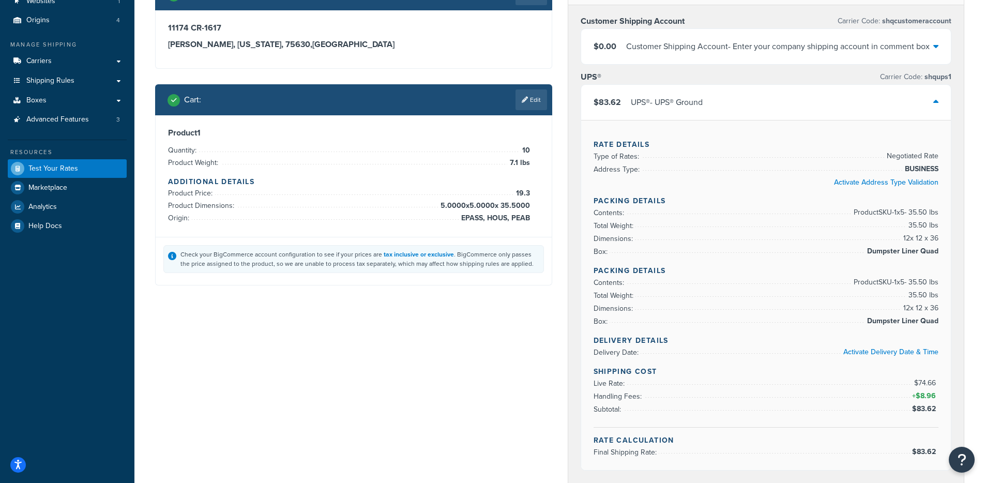
scroll to position [86, 0]
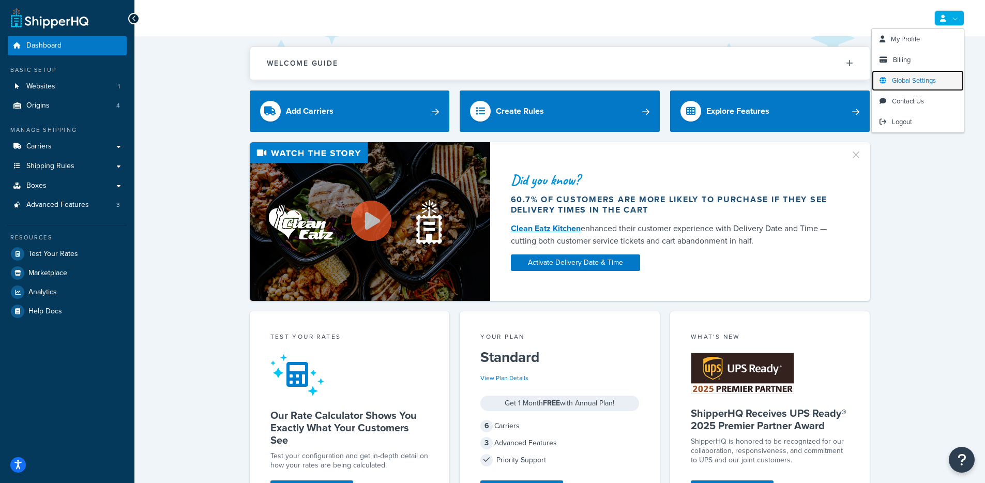
click at [910, 81] on span "Global Settings" at bounding box center [914, 81] width 44 height 10
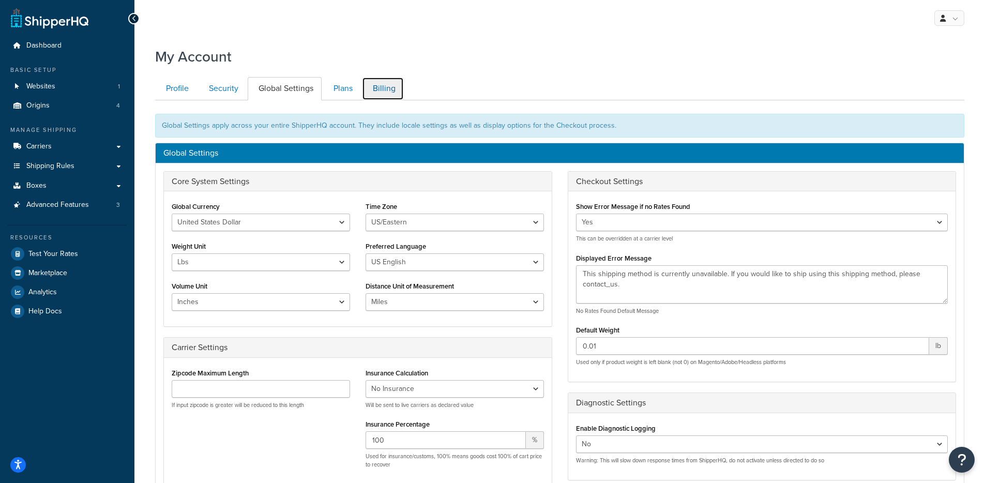
click at [389, 89] on link "Billing" at bounding box center [383, 88] width 42 height 23
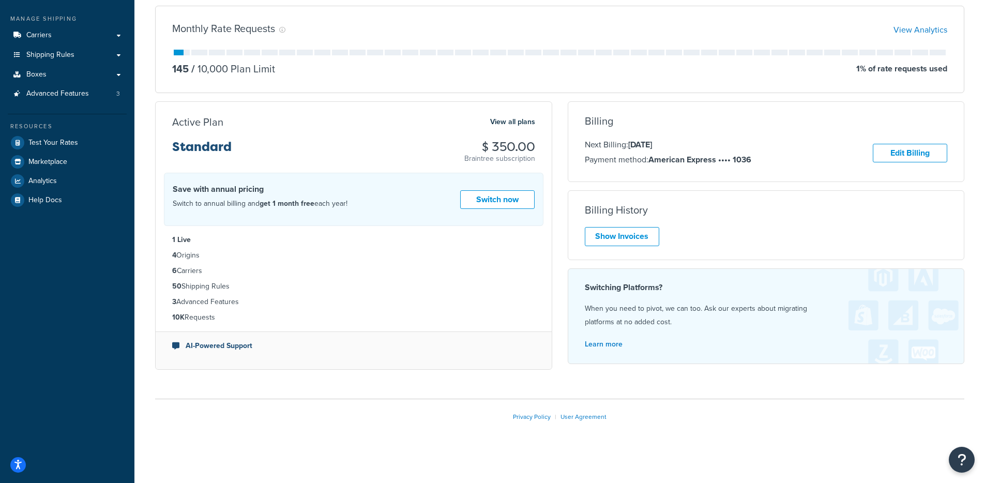
scroll to position [114, 0]
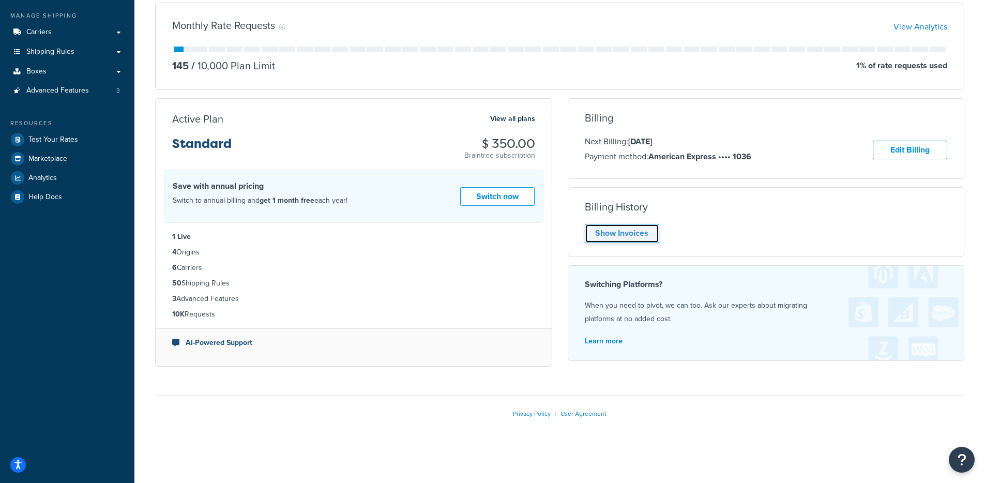
click at [639, 236] on link "Show Invoices" at bounding box center [622, 233] width 74 height 19
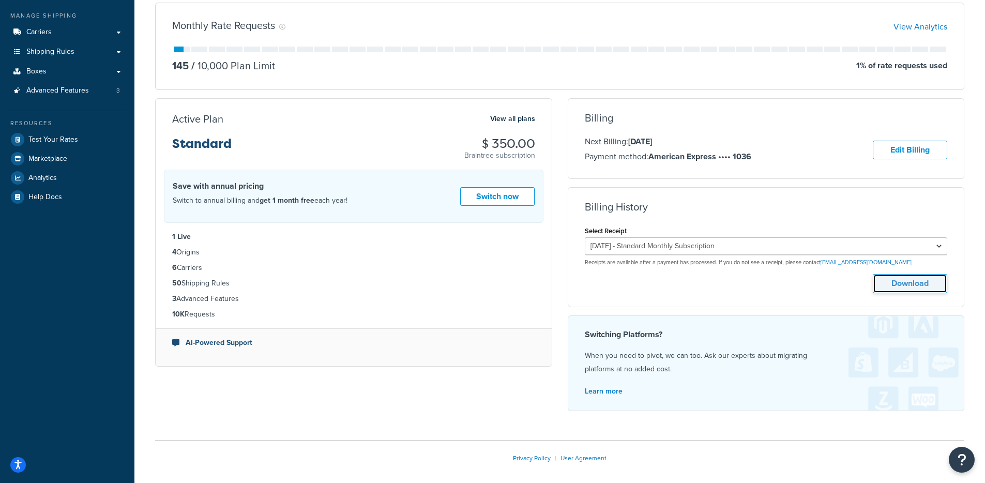
click at [916, 288] on button "Download" at bounding box center [910, 283] width 74 height 19
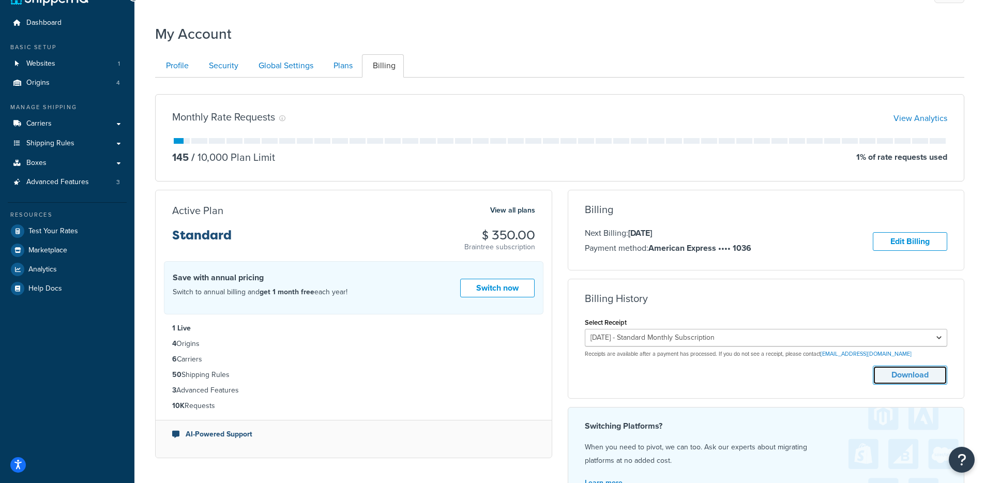
scroll to position [0, 0]
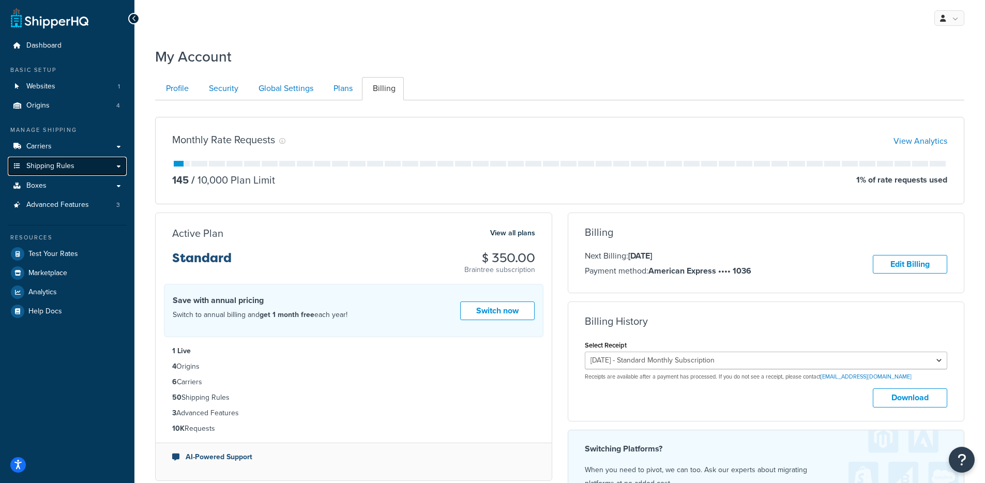
click at [61, 159] on link "Shipping Rules" at bounding box center [67, 166] width 119 height 19
click at [54, 94] on link "Websites 1" at bounding box center [67, 86] width 119 height 19
